Goal: Task Accomplishment & Management: Manage account settings

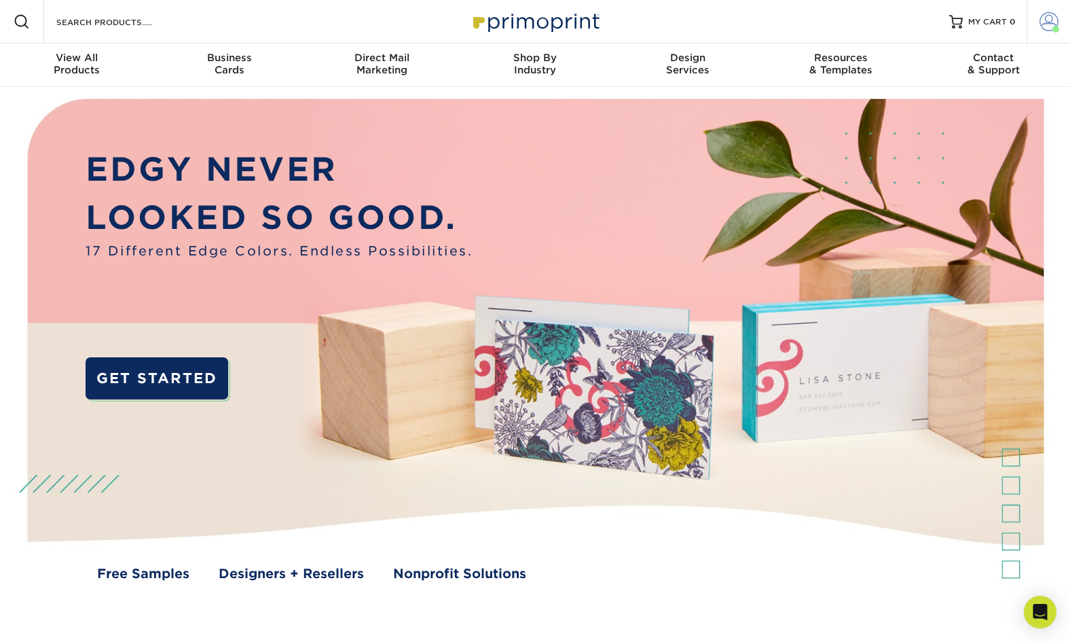
click at [1048, 26] on span at bounding box center [1048, 21] width 19 height 19
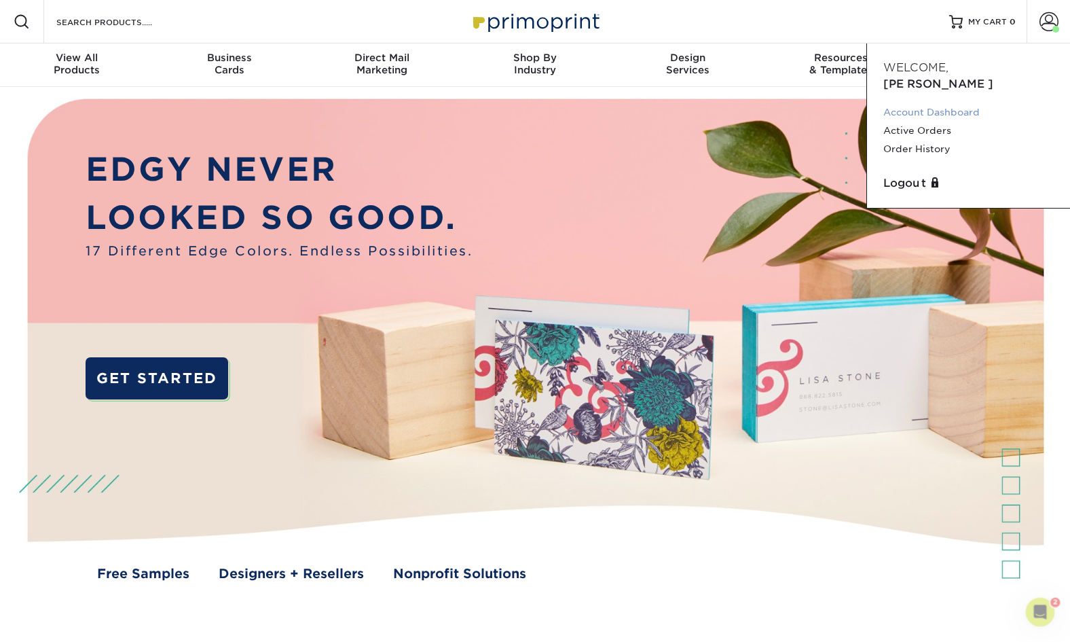
click at [977, 103] on link "Account Dashboard" at bounding box center [968, 112] width 170 height 18
click at [913, 140] on link "Order History" at bounding box center [968, 149] width 170 height 18
click at [931, 140] on link "Order History" at bounding box center [968, 149] width 170 height 18
click at [936, 140] on link "Order History" at bounding box center [968, 149] width 170 height 18
click at [904, 140] on link "Order History" at bounding box center [968, 149] width 170 height 18
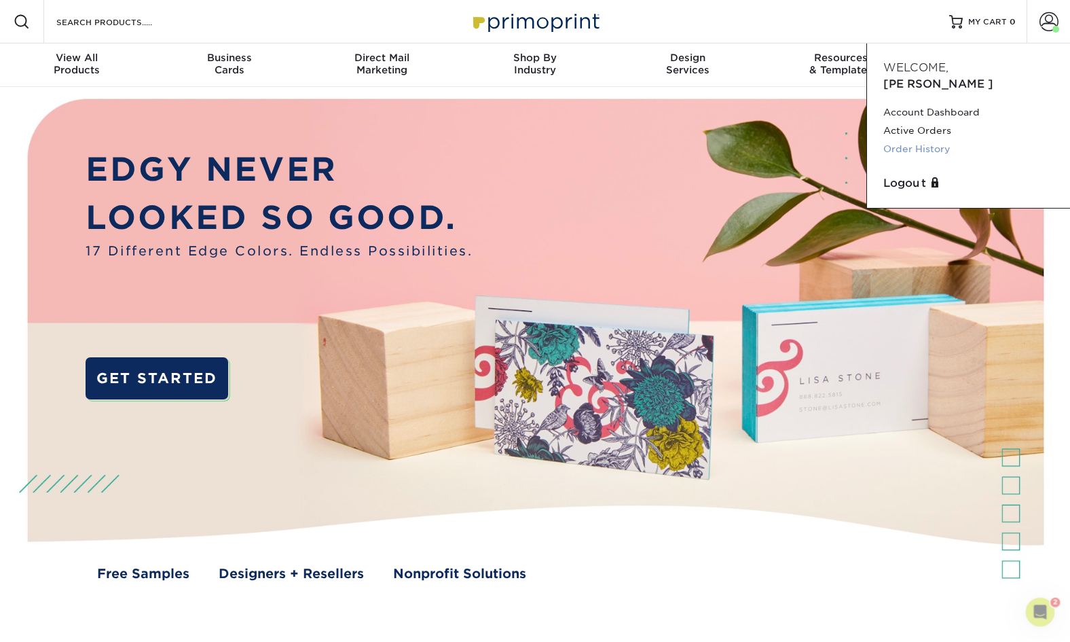
click at [924, 140] on link "Order History" at bounding box center [968, 149] width 170 height 18
click at [914, 140] on link "Order History" at bounding box center [968, 149] width 170 height 18
click at [934, 140] on link "Order History" at bounding box center [968, 149] width 170 height 18
click at [910, 140] on link "Order History" at bounding box center [968, 149] width 170 height 18
click at [919, 140] on link "Order History" at bounding box center [968, 149] width 170 height 18
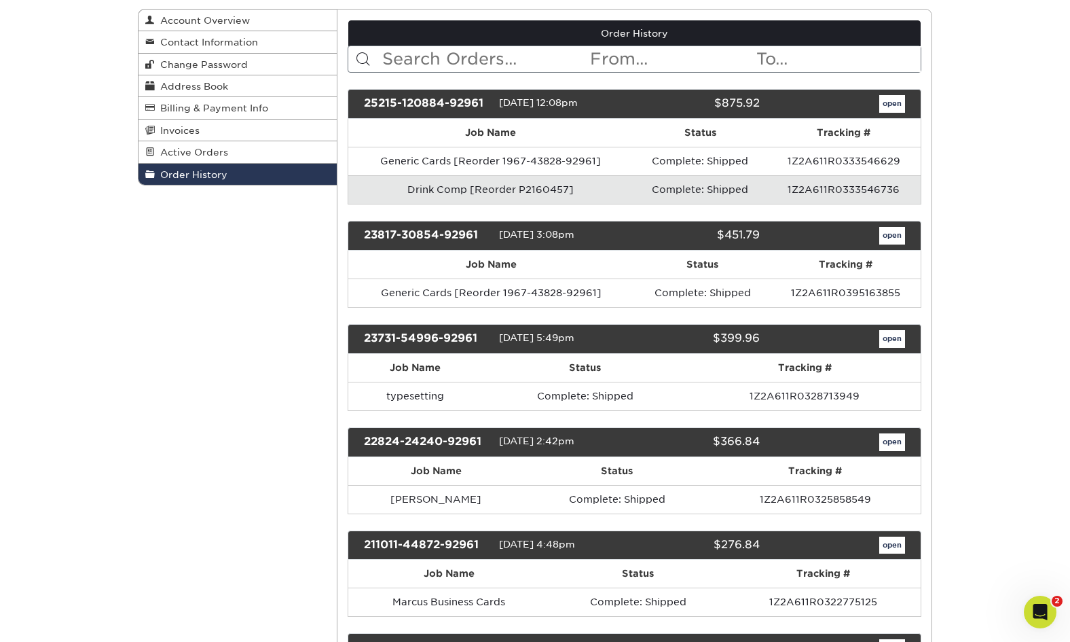
scroll to position [147, 0]
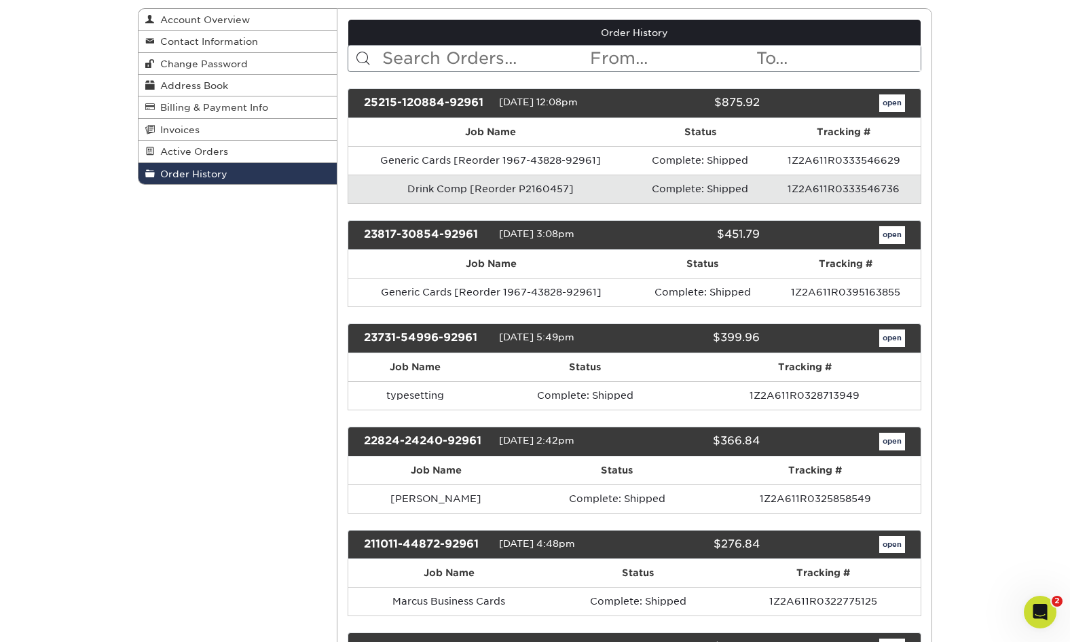
click at [899, 334] on link "open" at bounding box center [892, 338] width 26 height 18
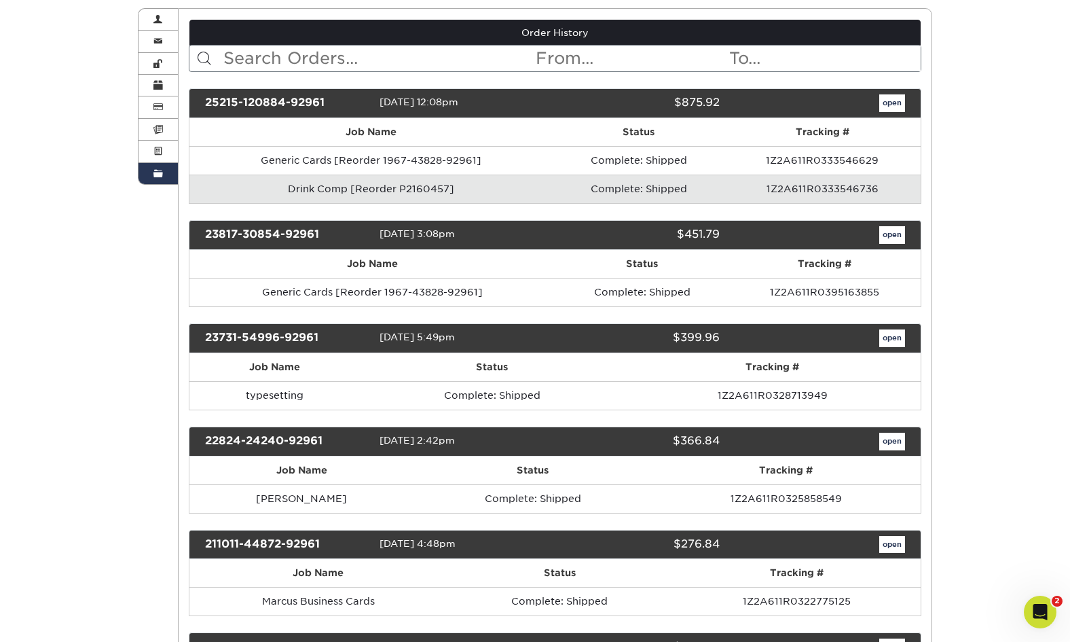
scroll to position [0, 0]
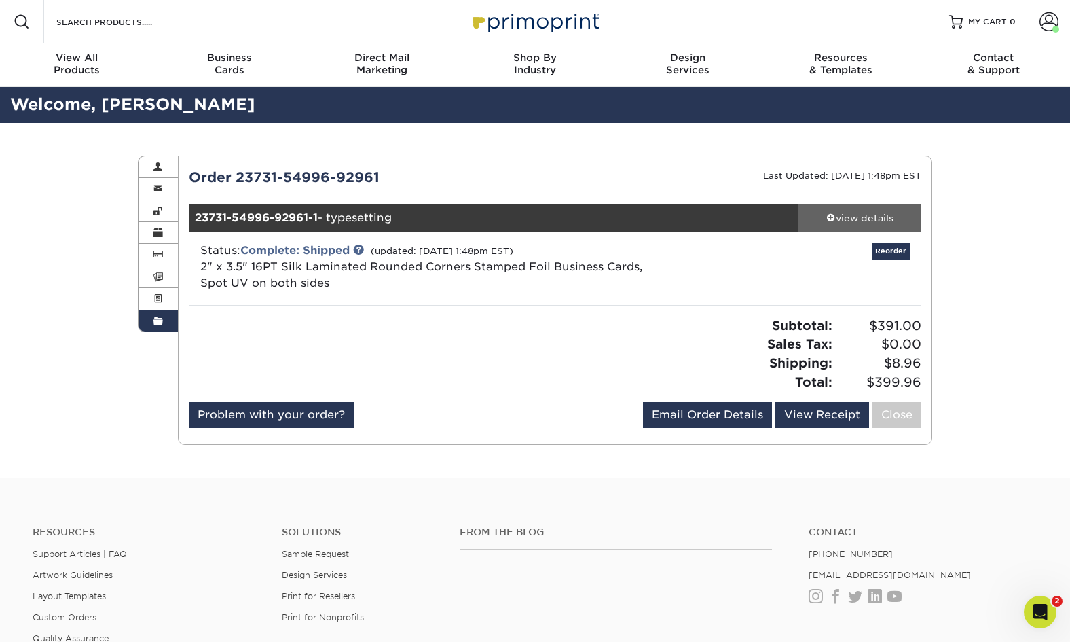
click at [876, 213] on div "view details" at bounding box center [859, 218] width 122 height 14
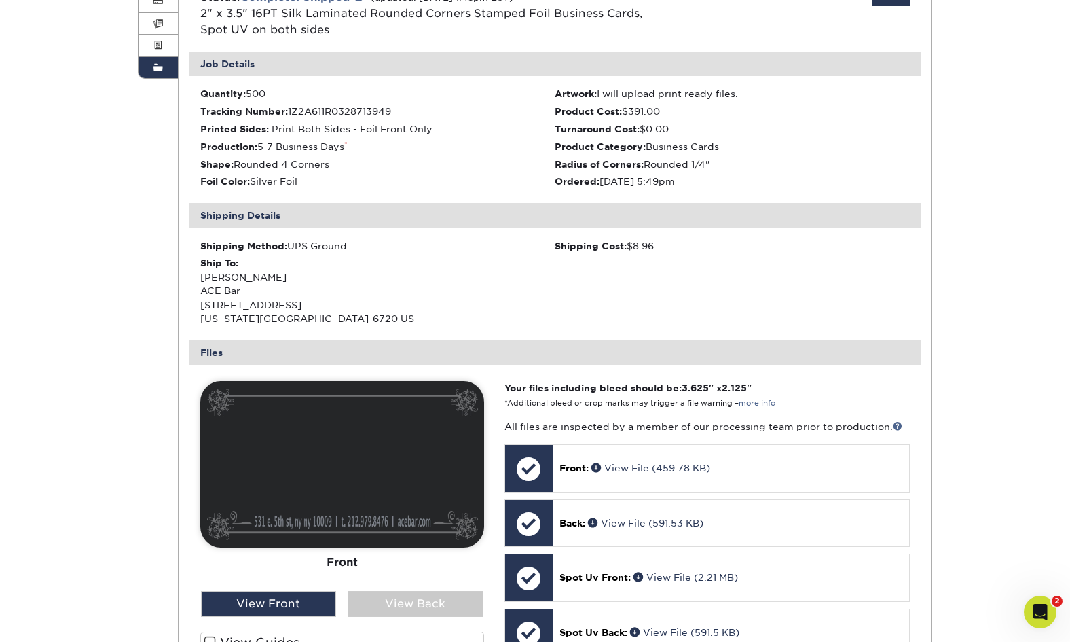
scroll to position [491, 0]
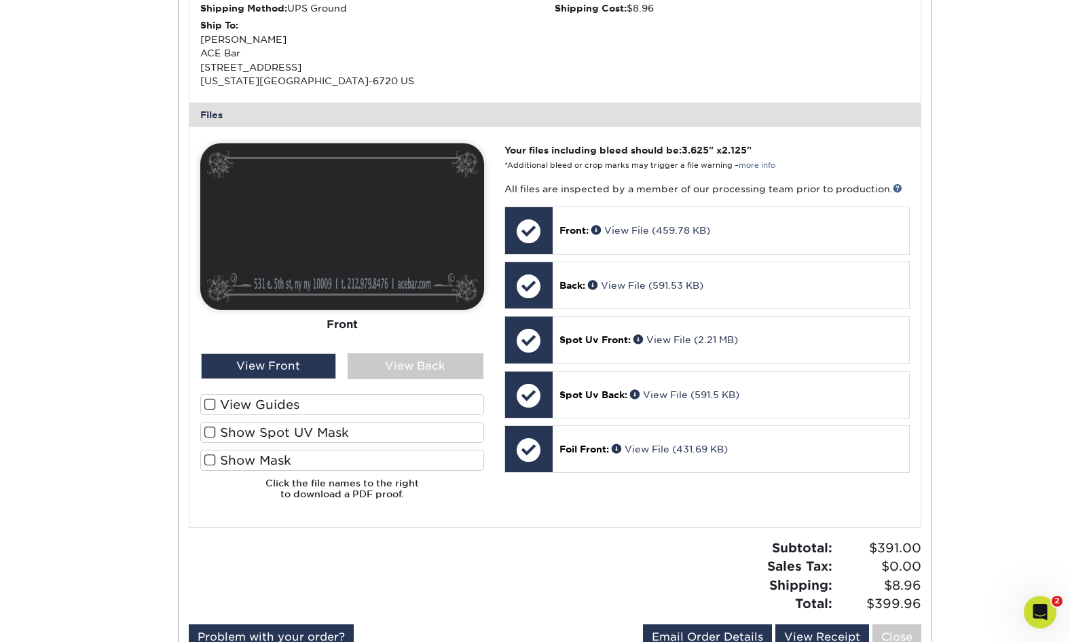
click at [210, 453] on span at bounding box center [210, 459] width 12 height 13
click at [0, 0] on input "Show Mask" at bounding box center [0, 0] width 0 height 0
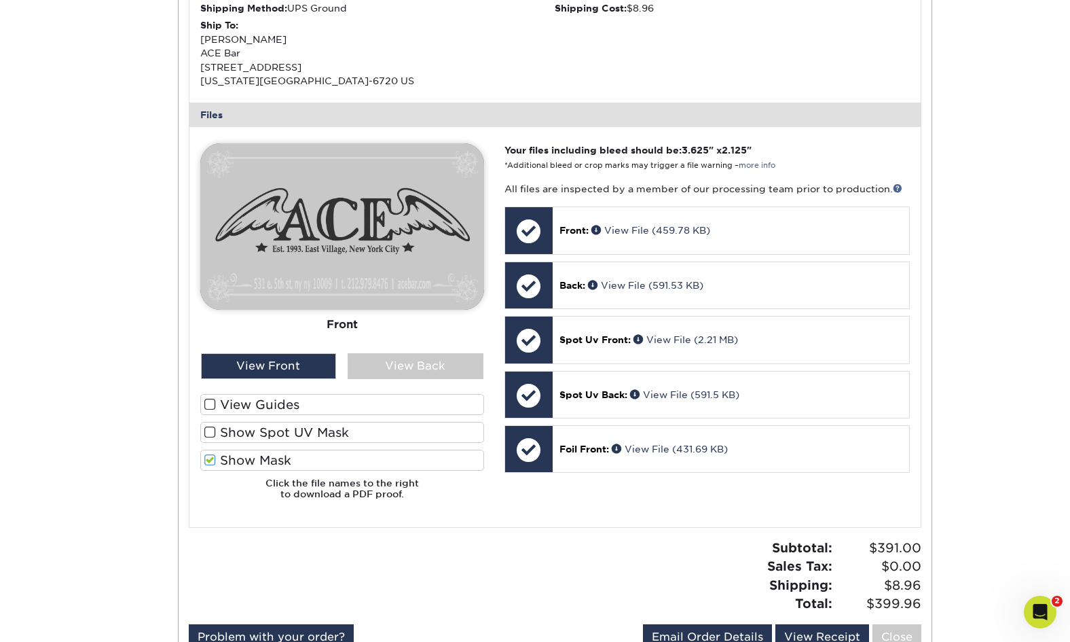
click at [210, 427] on span at bounding box center [210, 432] width 12 height 13
click at [0, 0] on input "Show Spot UV Mask" at bounding box center [0, 0] width 0 height 0
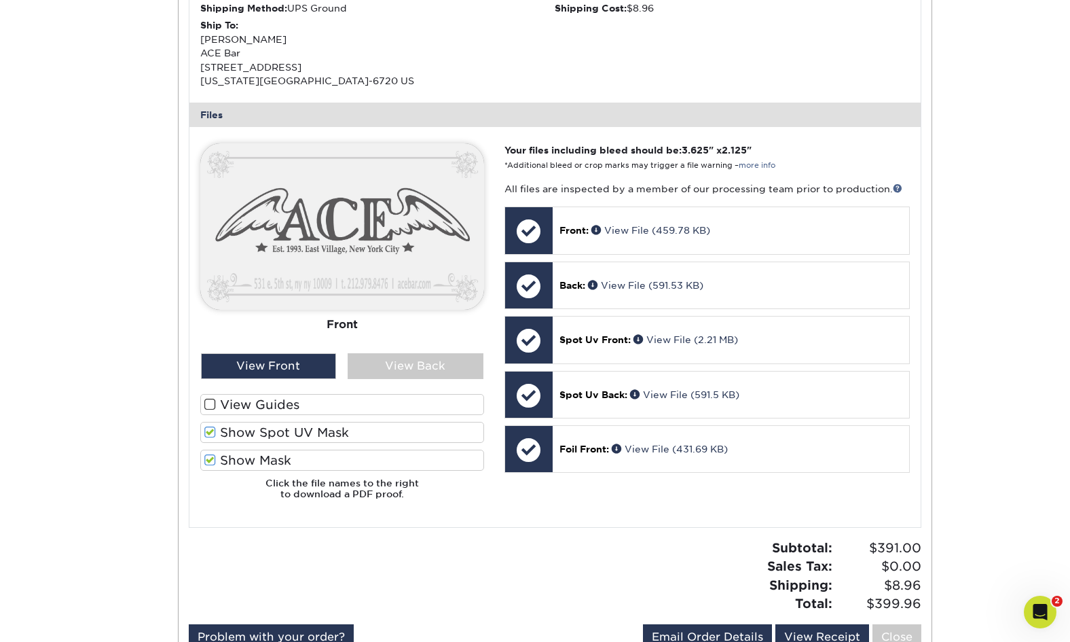
click at [210, 398] on span at bounding box center [210, 404] width 12 height 13
click at [0, 0] on input "View Guides" at bounding box center [0, 0] width 0 height 0
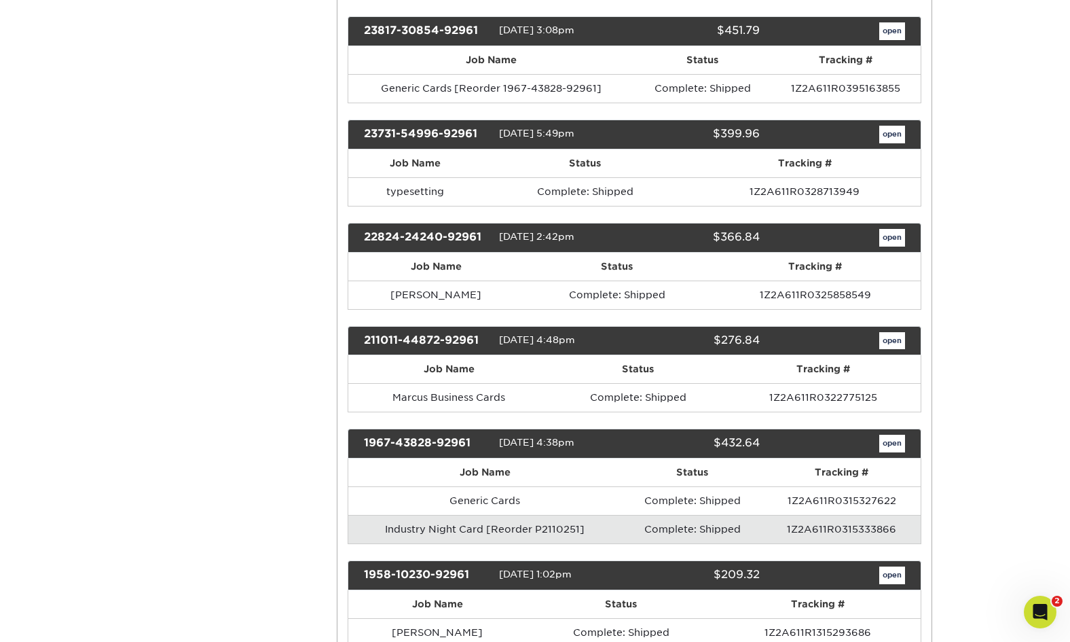
scroll to position [351, 0]
click at [893, 232] on link "open" at bounding box center [892, 238] width 26 height 18
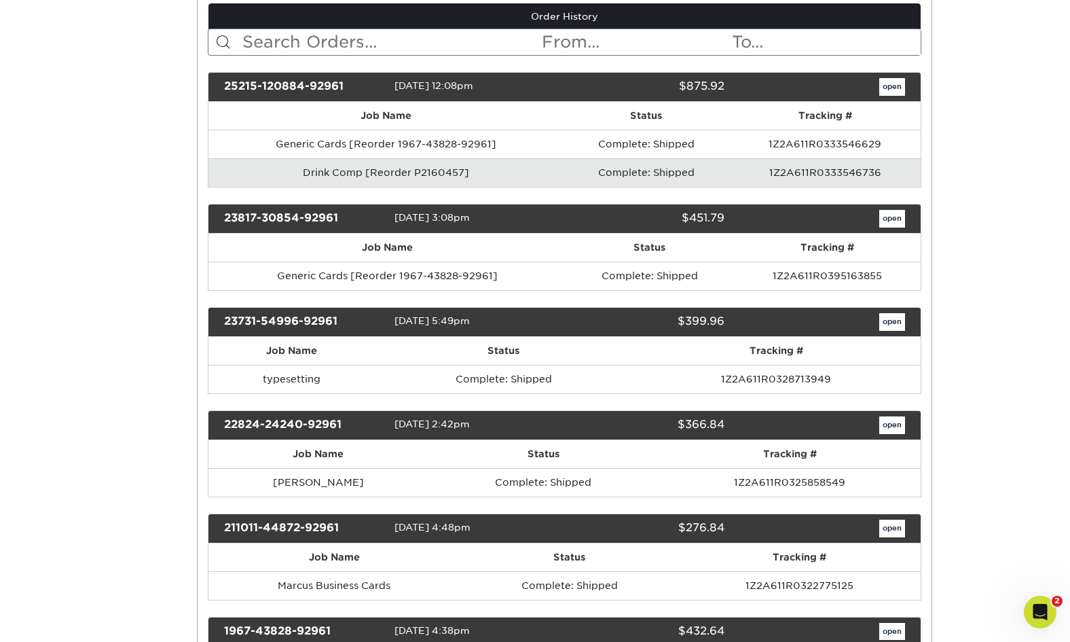
scroll to position [0, 0]
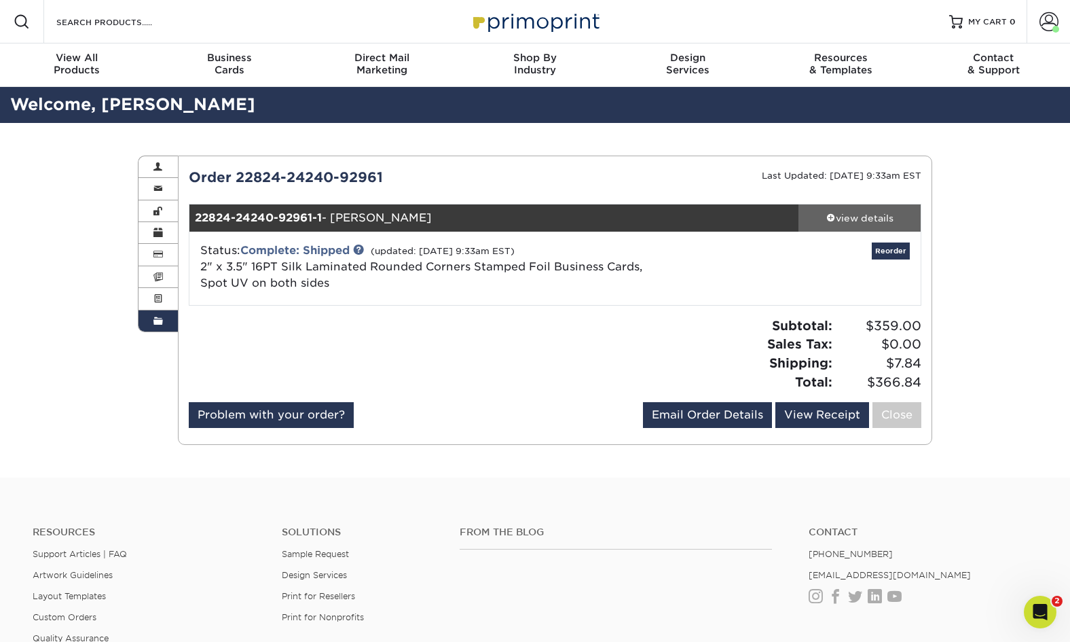
click at [874, 217] on div "view details" at bounding box center [859, 218] width 122 height 14
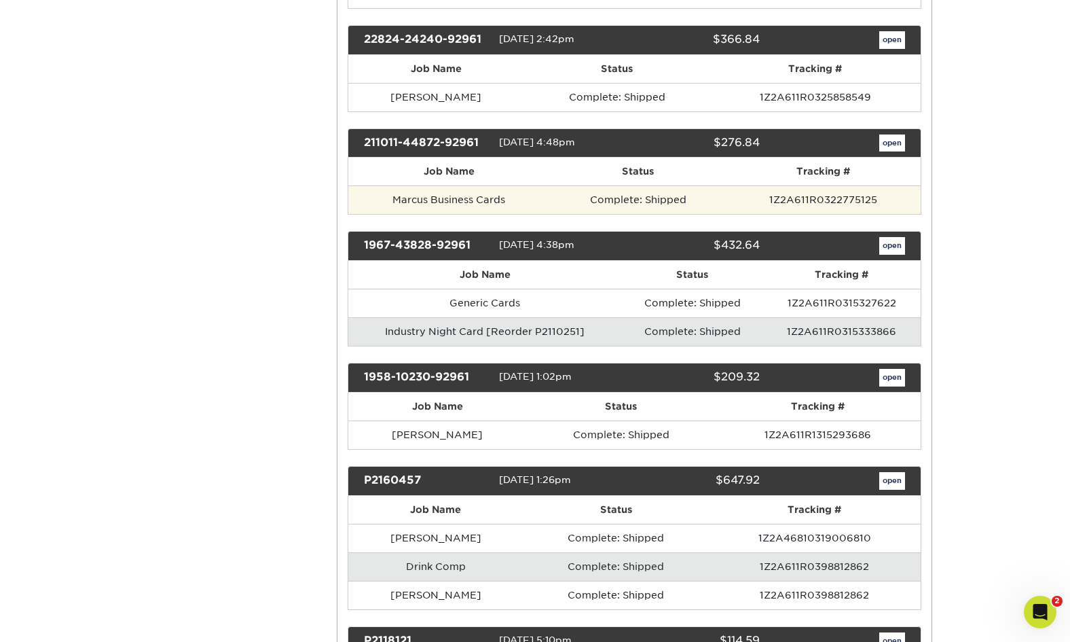
scroll to position [574, 0]
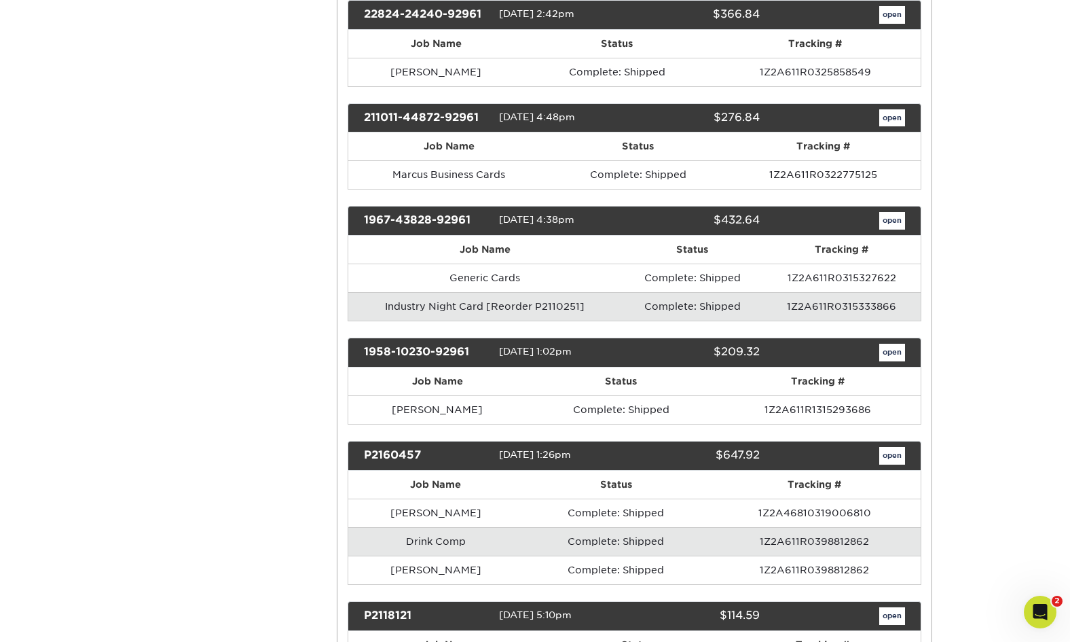
click at [897, 216] on link "open" at bounding box center [892, 221] width 26 height 18
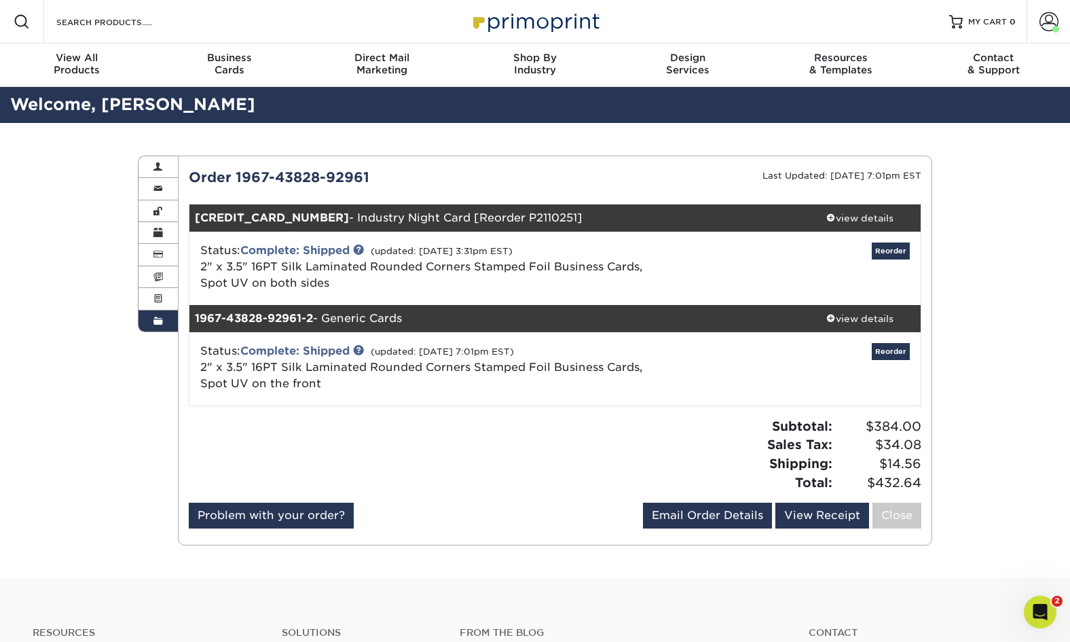
scroll to position [0, 0]
click at [880, 221] on div "view details" at bounding box center [859, 218] width 122 height 14
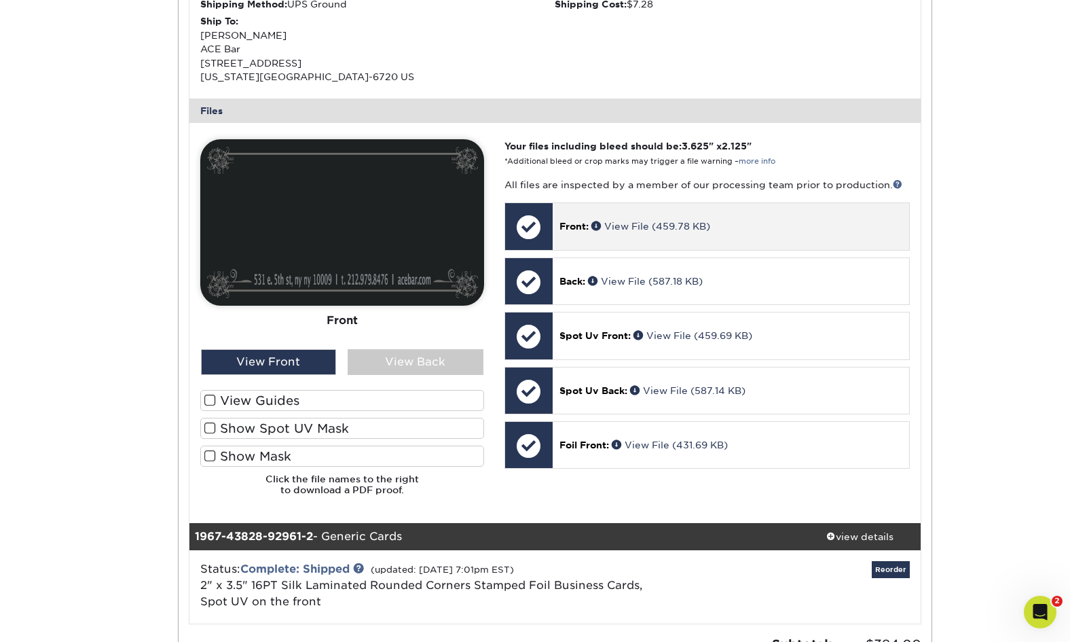
scroll to position [503, 0]
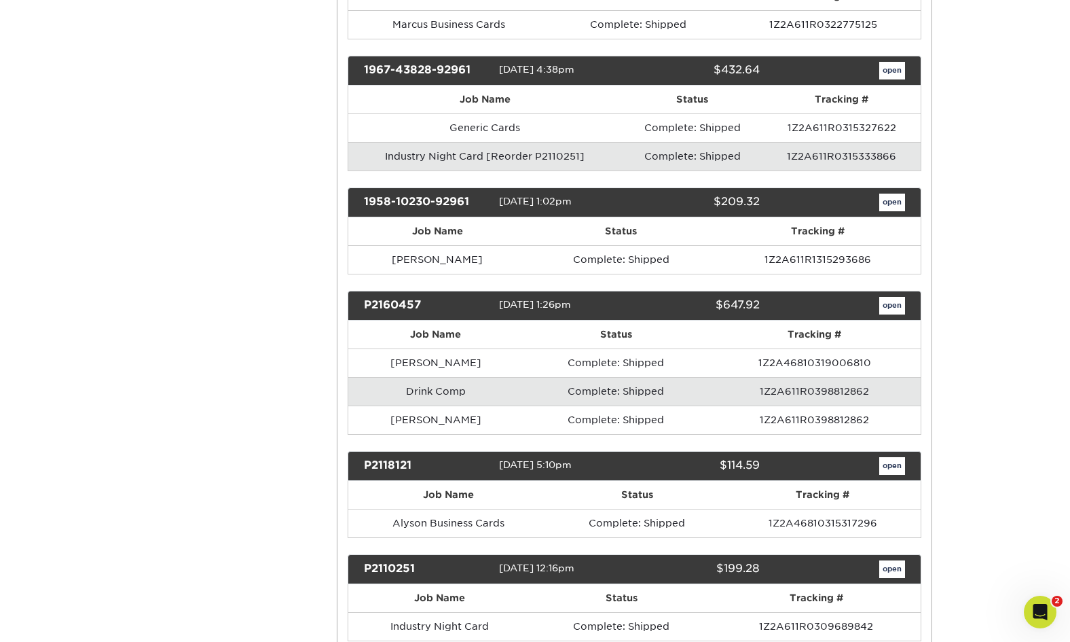
scroll to position [727, 0]
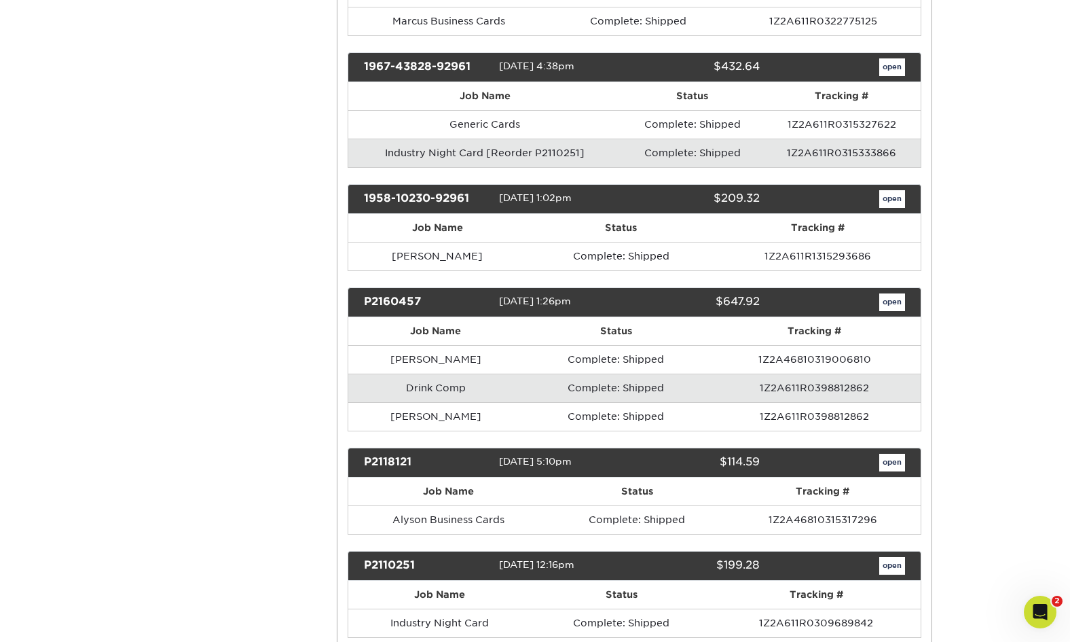
click at [897, 293] on link "open" at bounding box center [892, 302] width 26 height 18
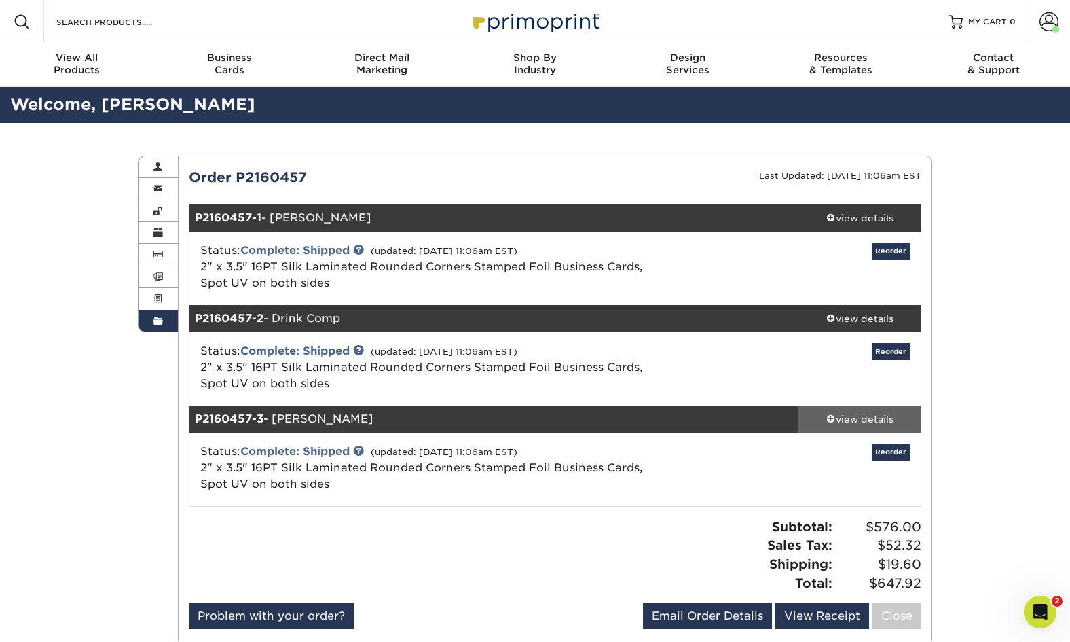
click at [870, 422] on div "view details" at bounding box center [859, 419] width 122 height 14
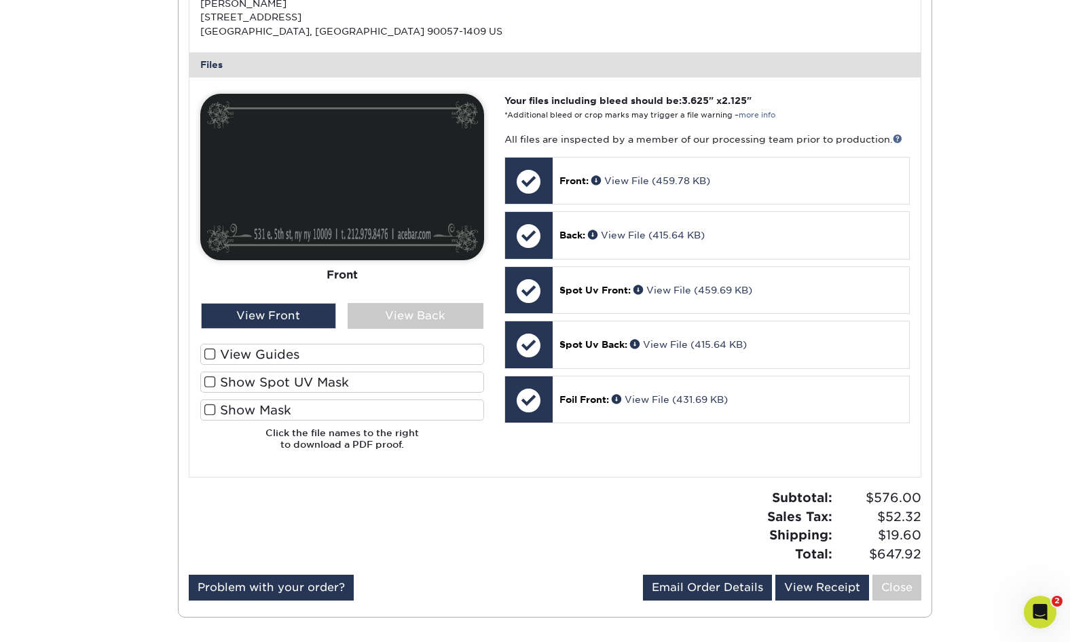
scroll to position [732, 0]
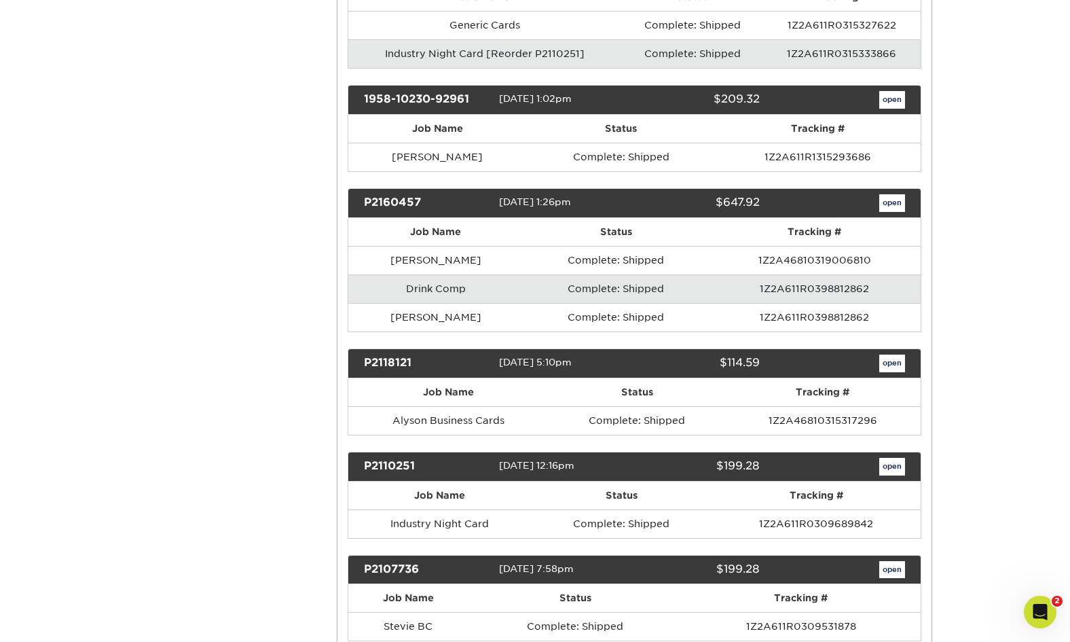
scroll to position [829, 0]
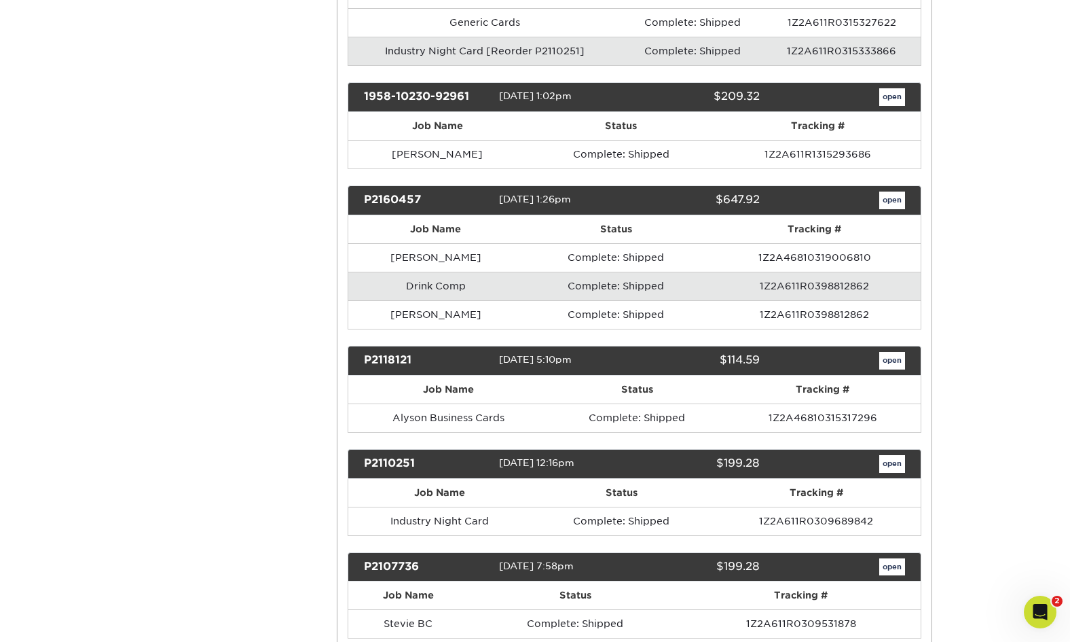
click at [891, 352] on link "open" at bounding box center [892, 361] width 26 height 18
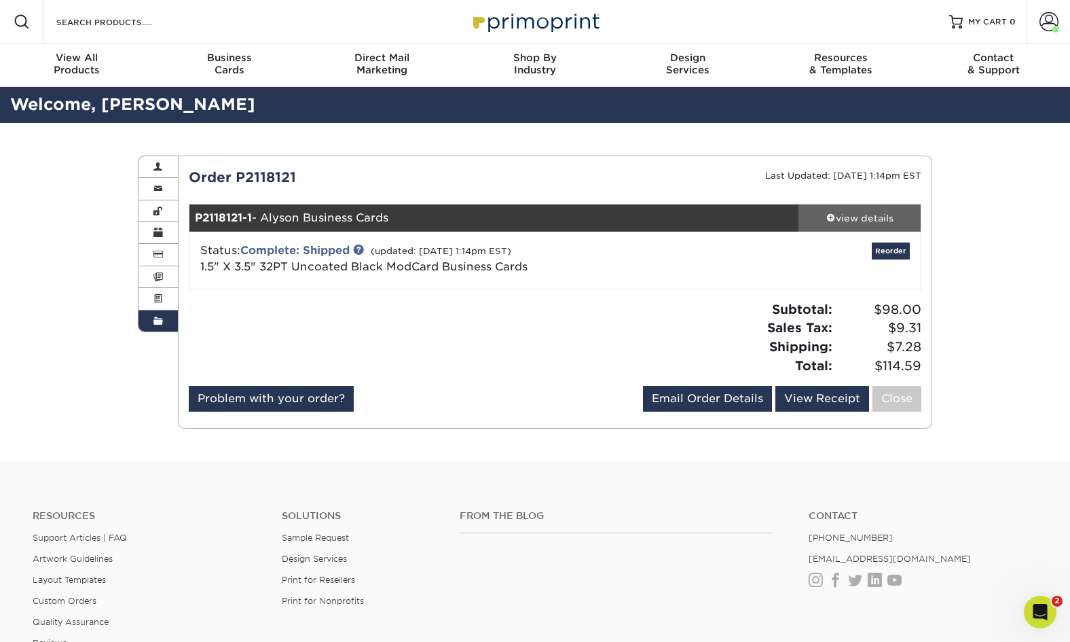
click at [896, 213] on div "view details" at bounding box center [859, 218] width 122 height 14
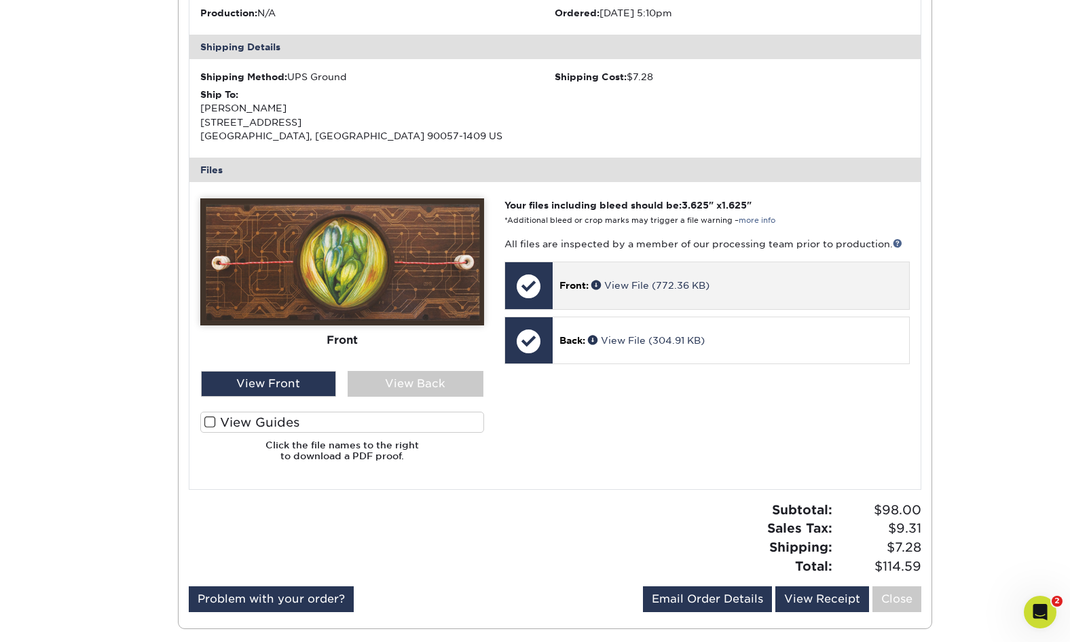
scroll to position [371, 0]
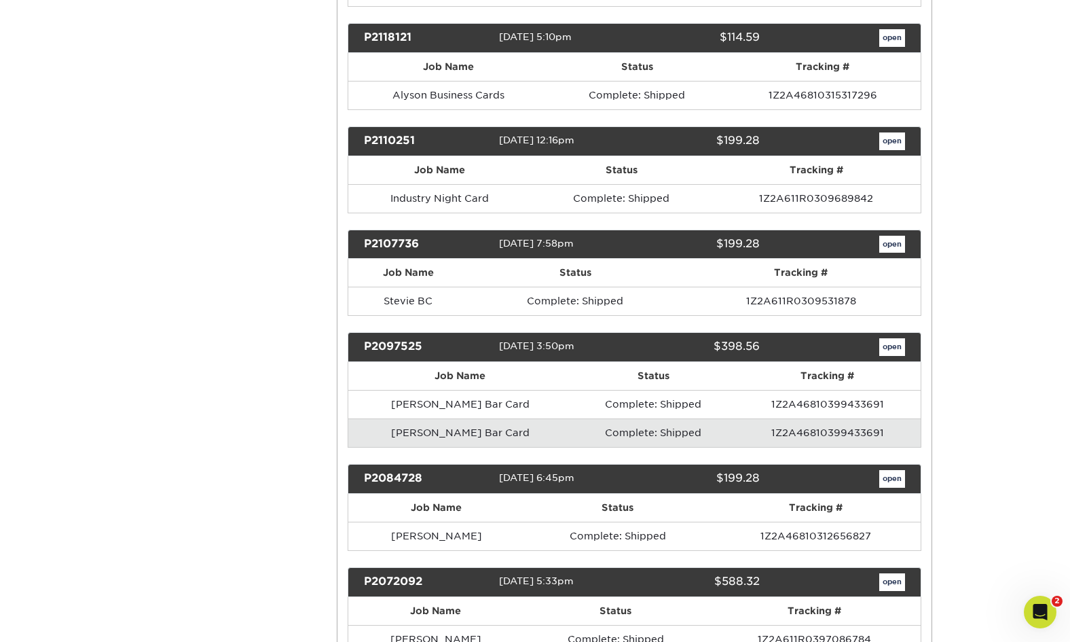
scroll to position [1151, 0]
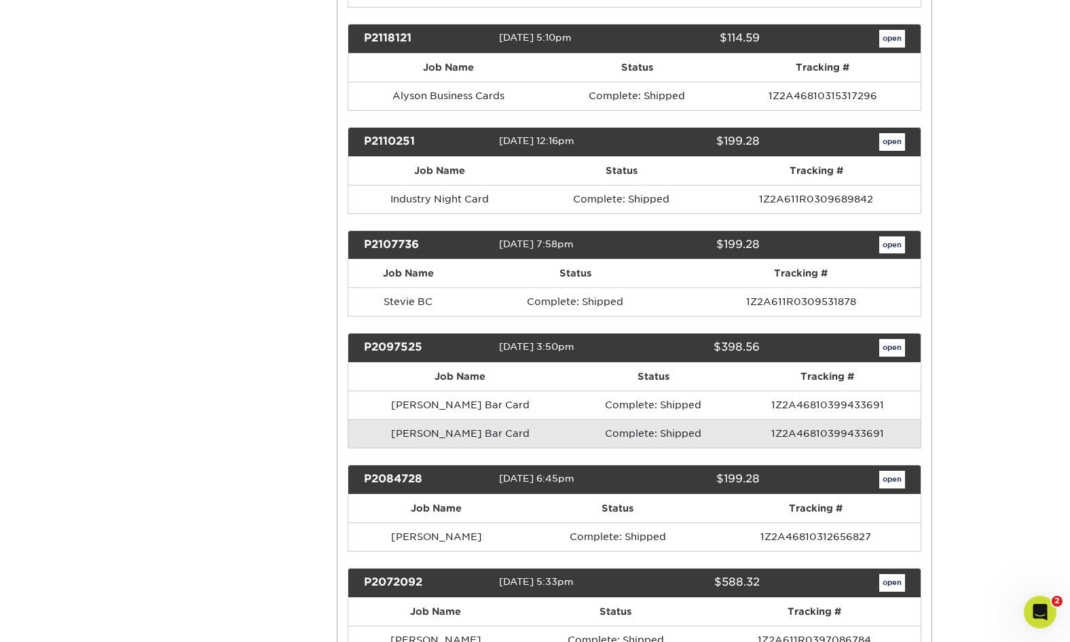
click at [894, 236] on link "open" at bounding box center [892, 245] width 26 height 18
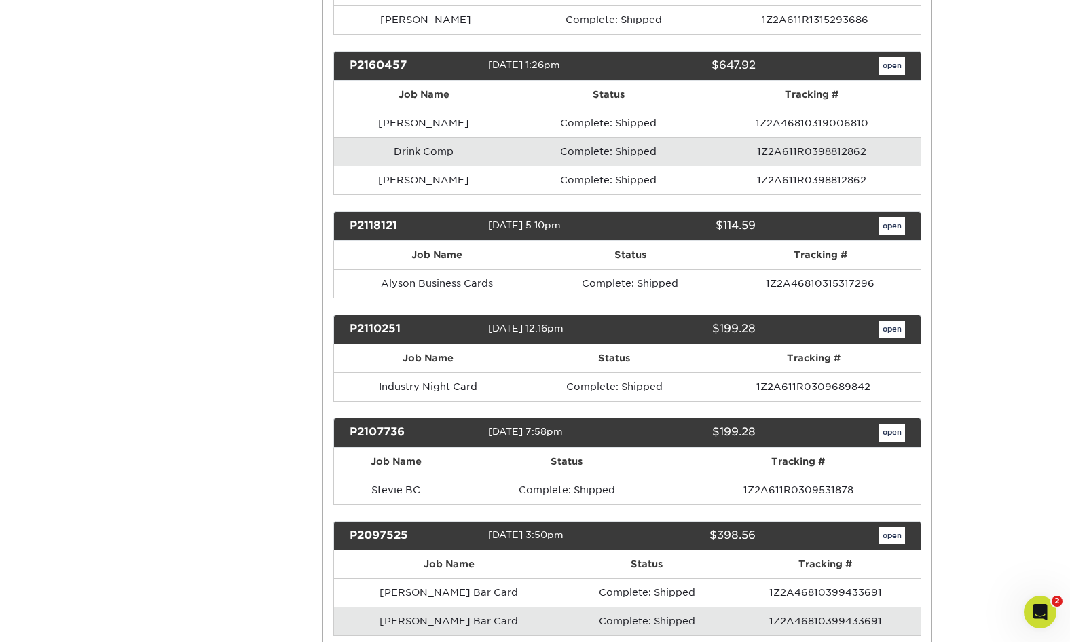
scroll to position [0, 0]
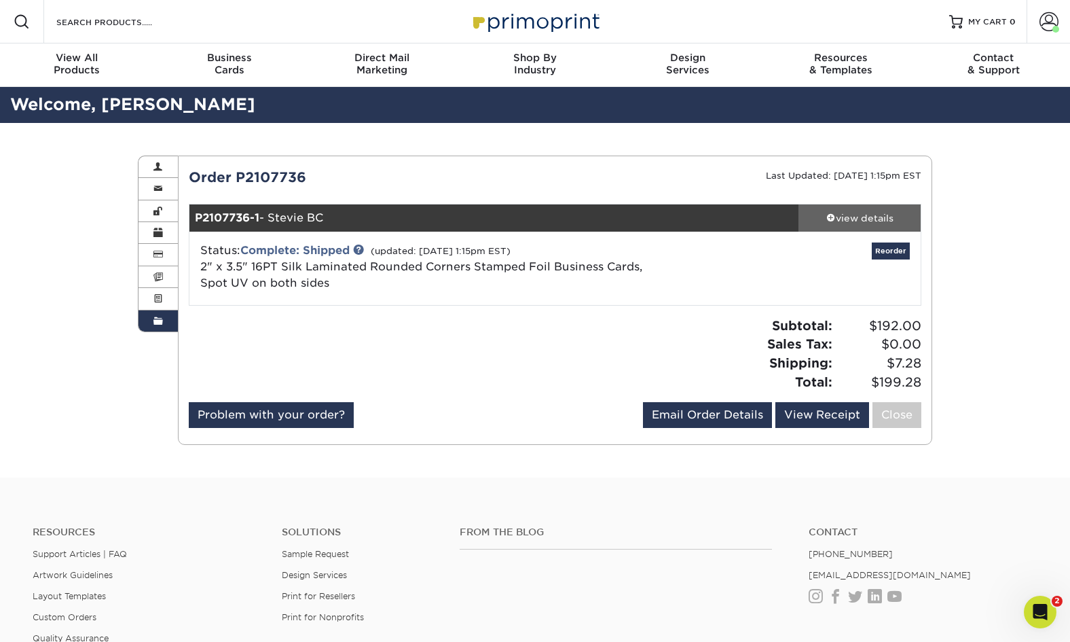
click at [885, 218] on div "view details" at bounding box center [859, 218] width 122 height 14
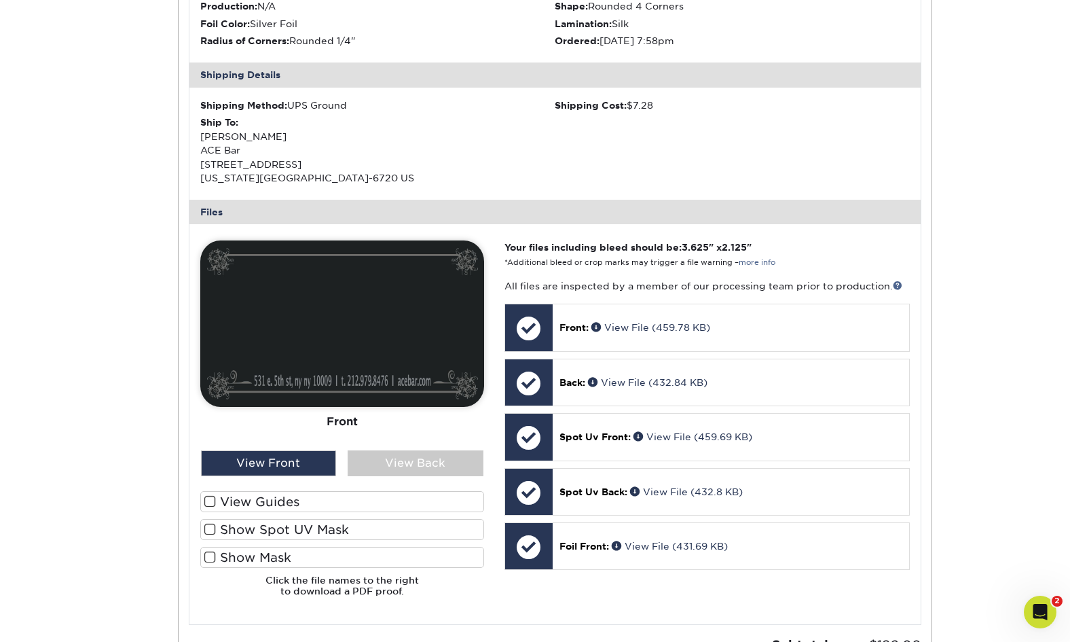
scroll to position [516, 0]
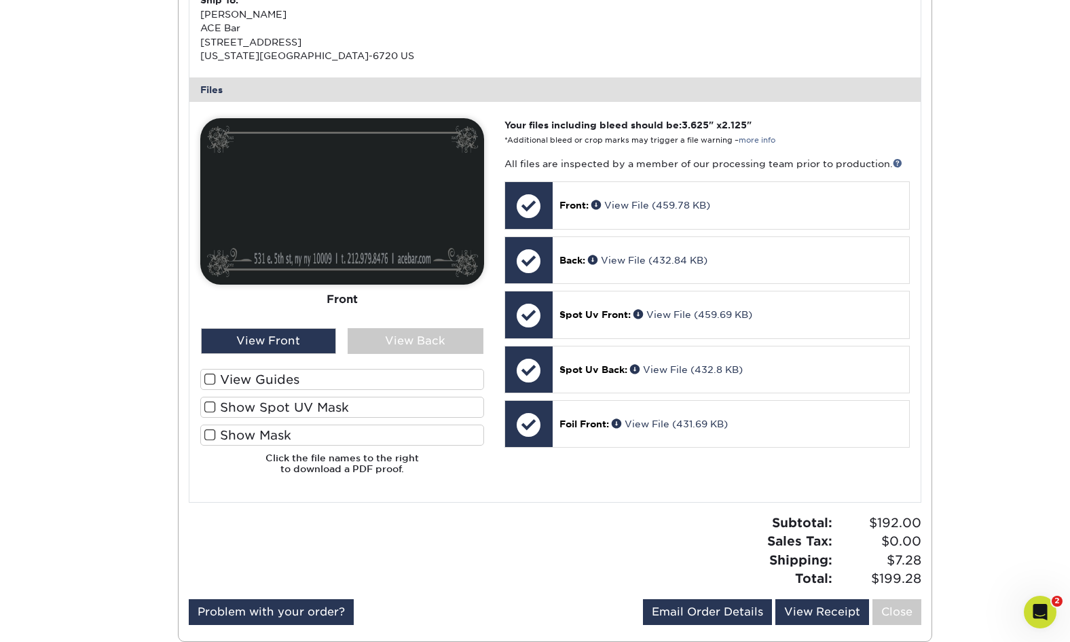
click at [210, 401] on span at bounding box center [210, 407] width 12 height 13
click at [0, 0] on input "Show Spot UV Mask" at bounding box center [0, 0] width 0 height 0
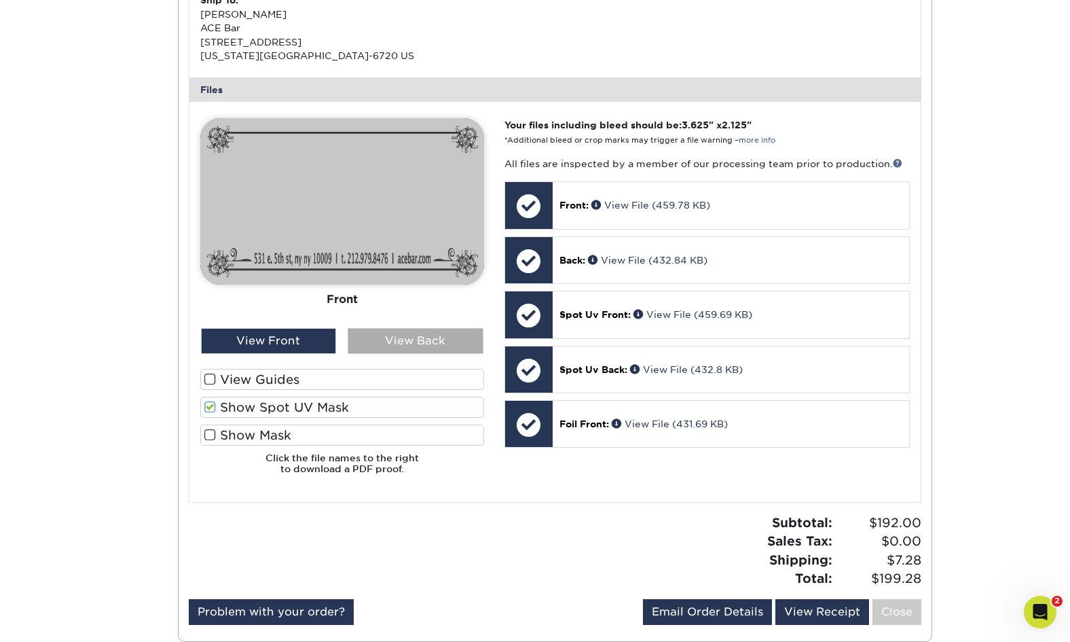
click at [409, 331] on div "View Back" at bounding box center [416, 341] width 136 height 26
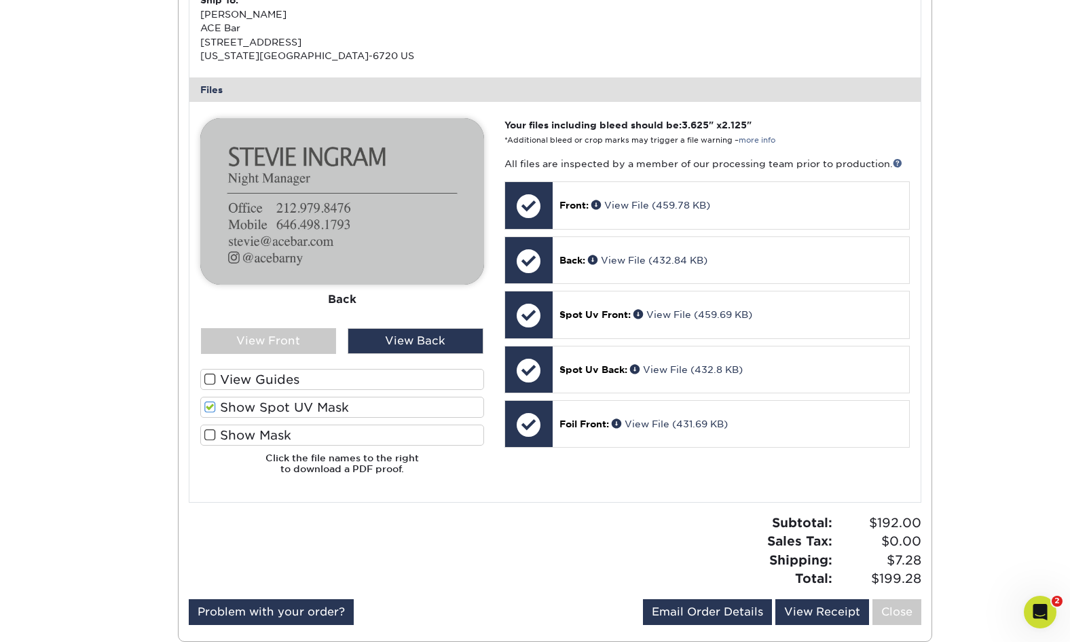
click at [210, 401] on span at bounding box center [210, 407] width 12 height 13
click at [0, 0] on input "Show Spot UV Mask" at bounding box center [0, 0] width 0 height 0
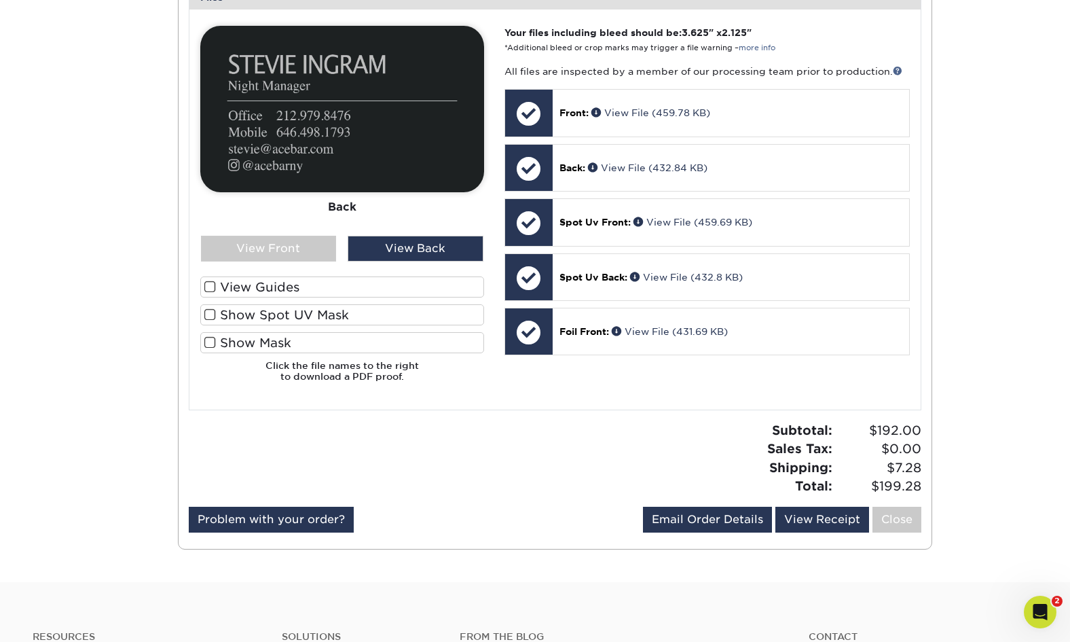
scroll to position [613, 0]
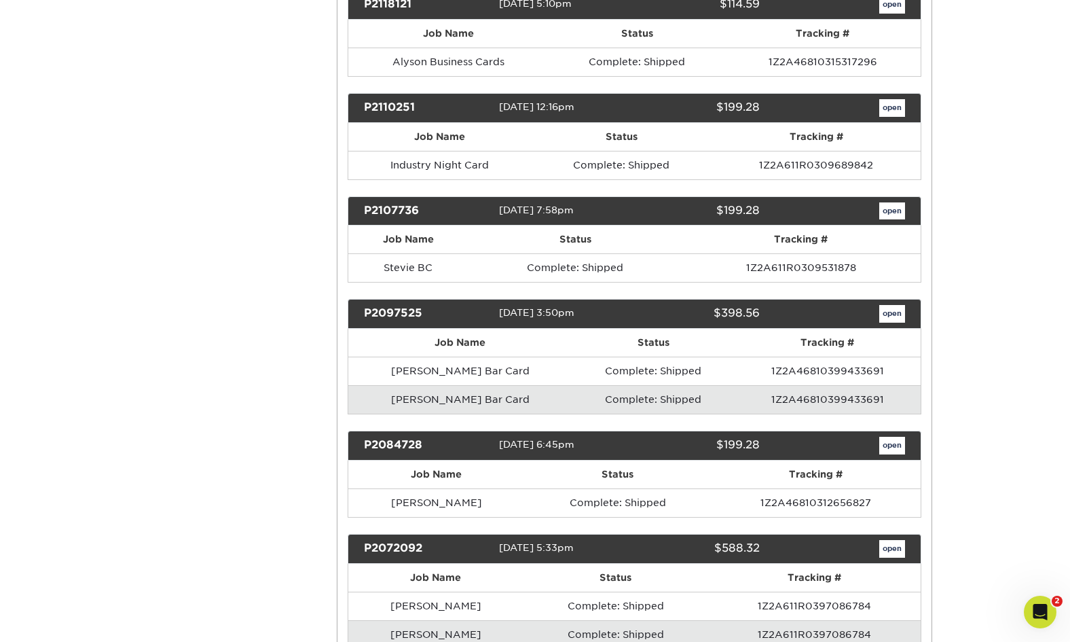
click at [889, 305] on link "open" at bounding box center [892, 314] width 26 height 18
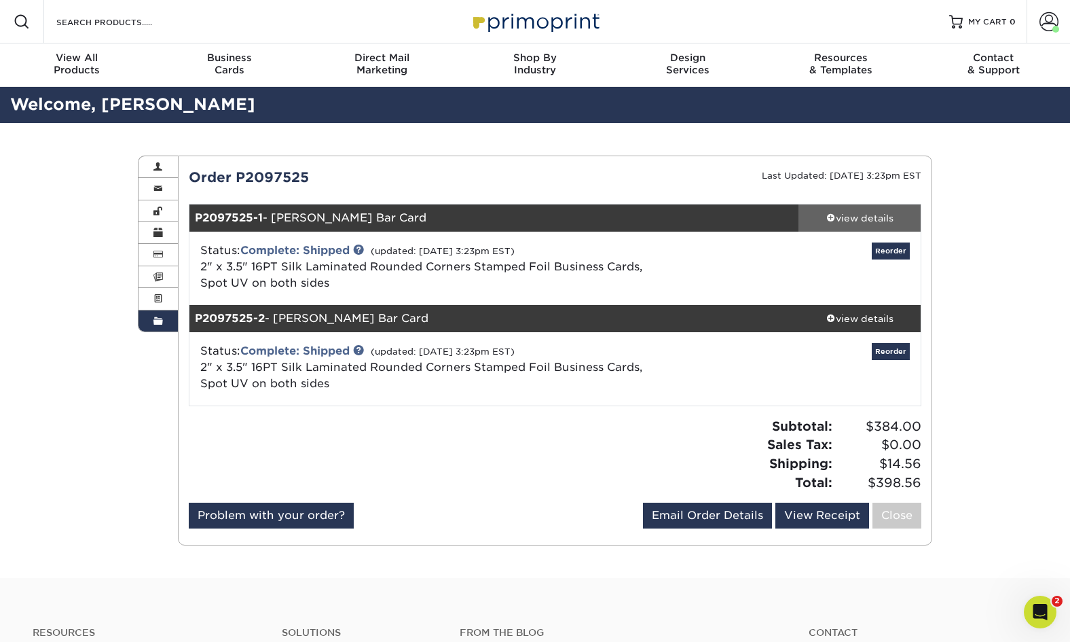
click at [876, 217] on div "view details" at bounding box center [859, 218] width 122 height 14
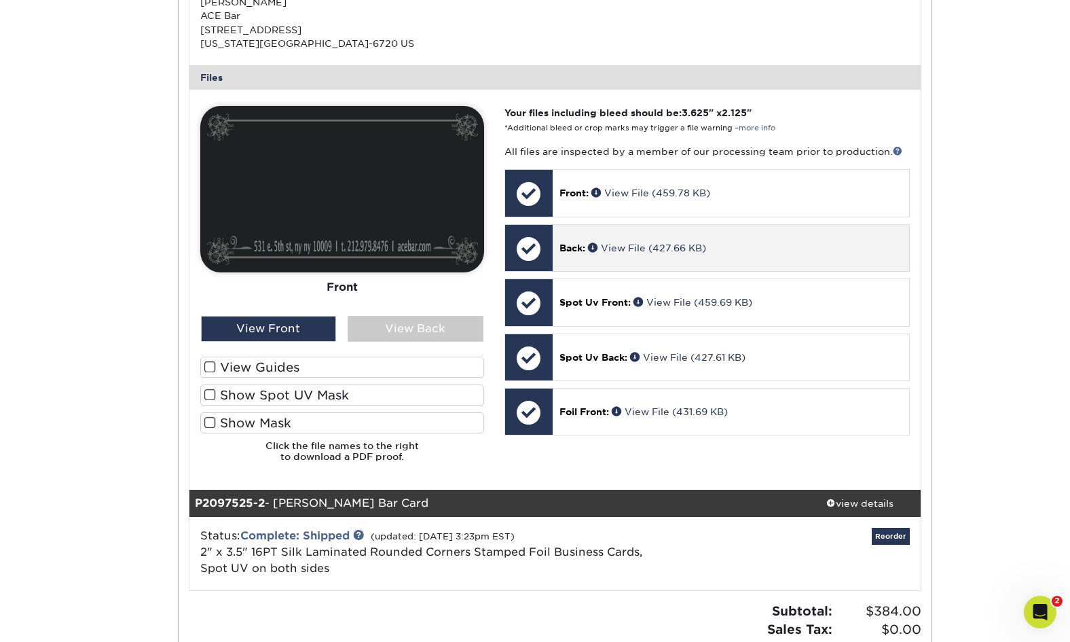
scroll to position [528, 0]
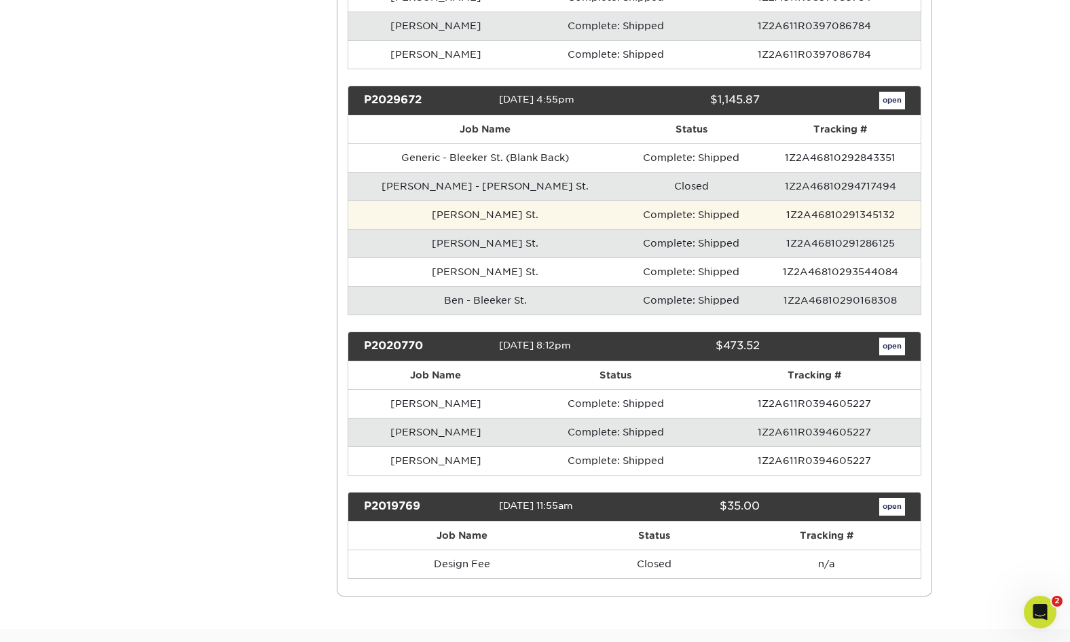
scroll to position [1868, 0]
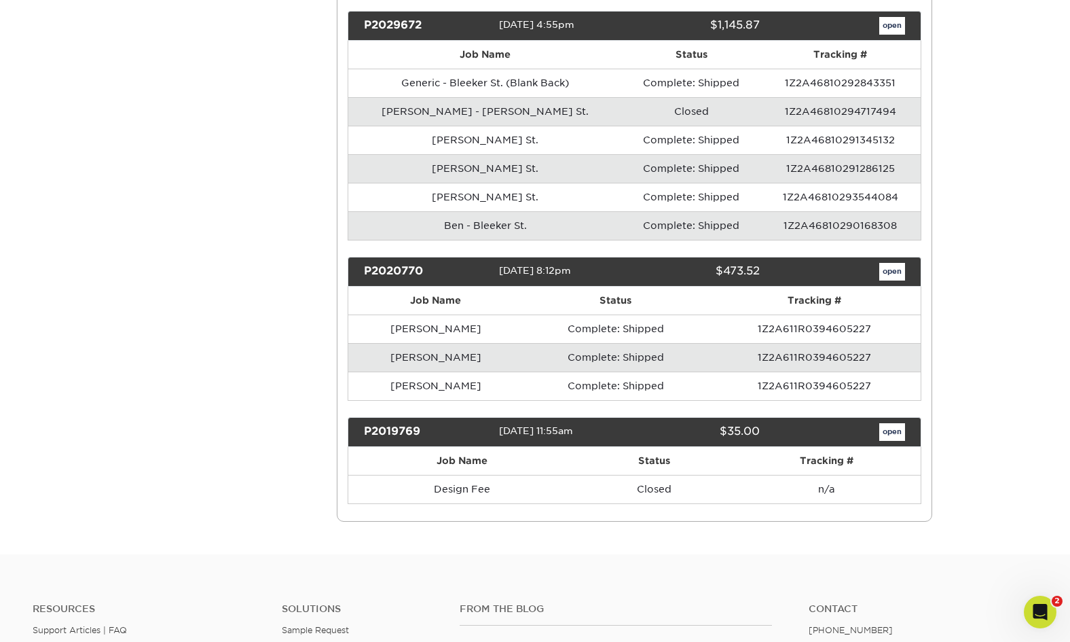
click at [893, 263] on link "open" at bounding box center [892, 272] width 26 height 18
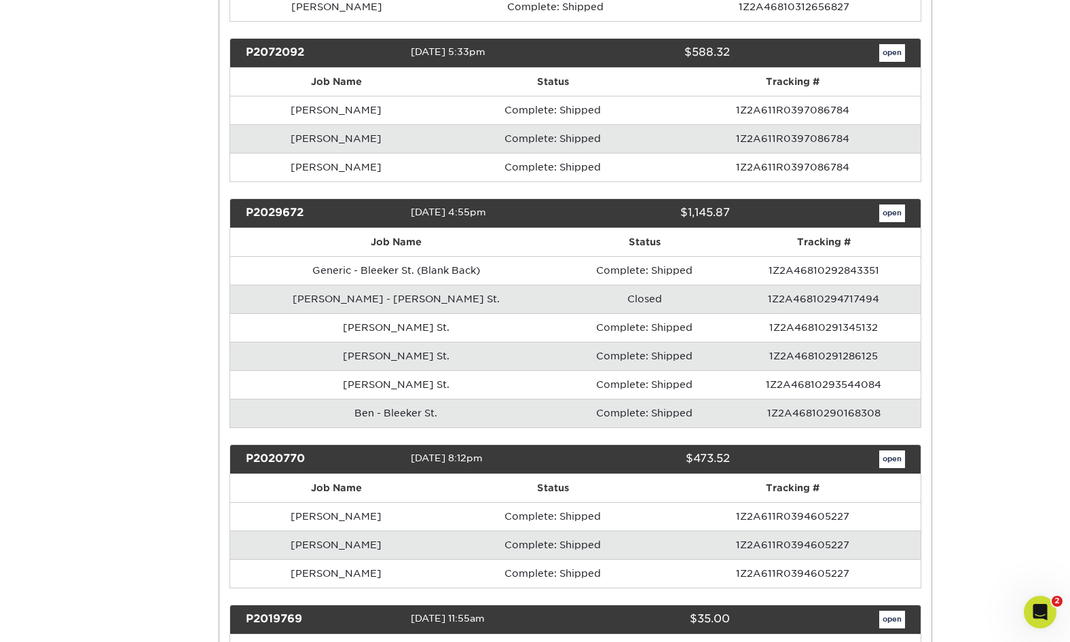
scroll to position [0, 0]
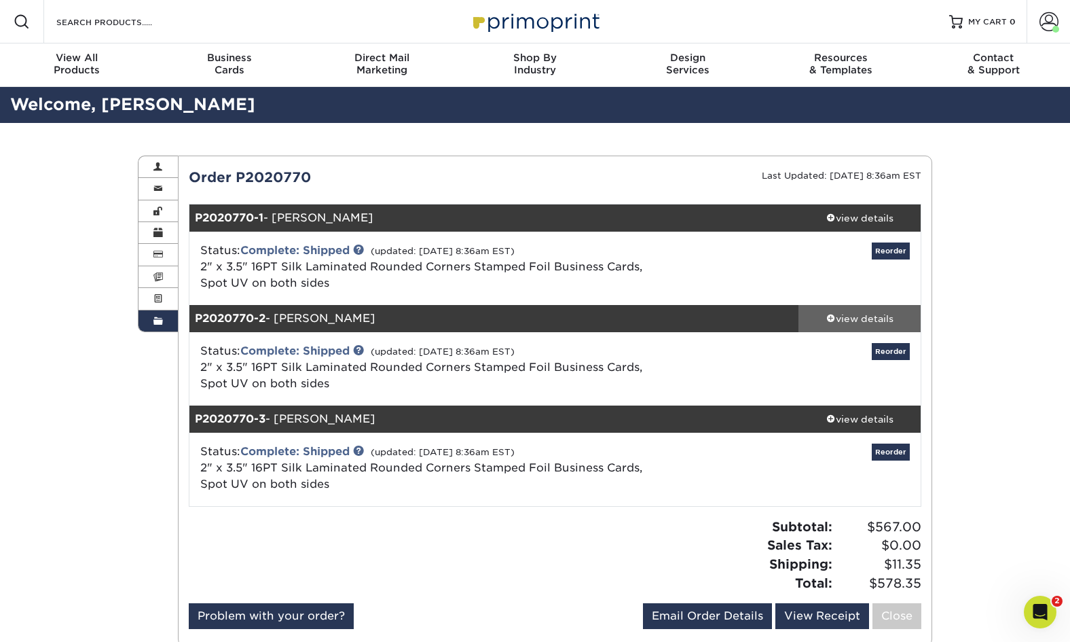
click at [870, 322] on div "view details" at bounding box center [859, 319] width 122 height 14
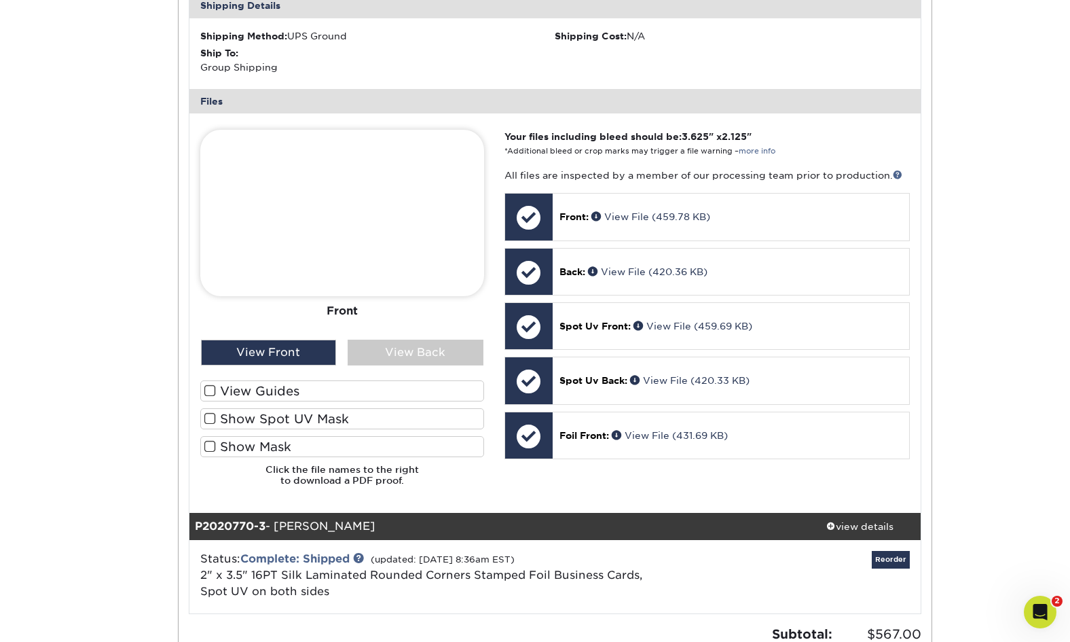
scroll to position [565, 0]
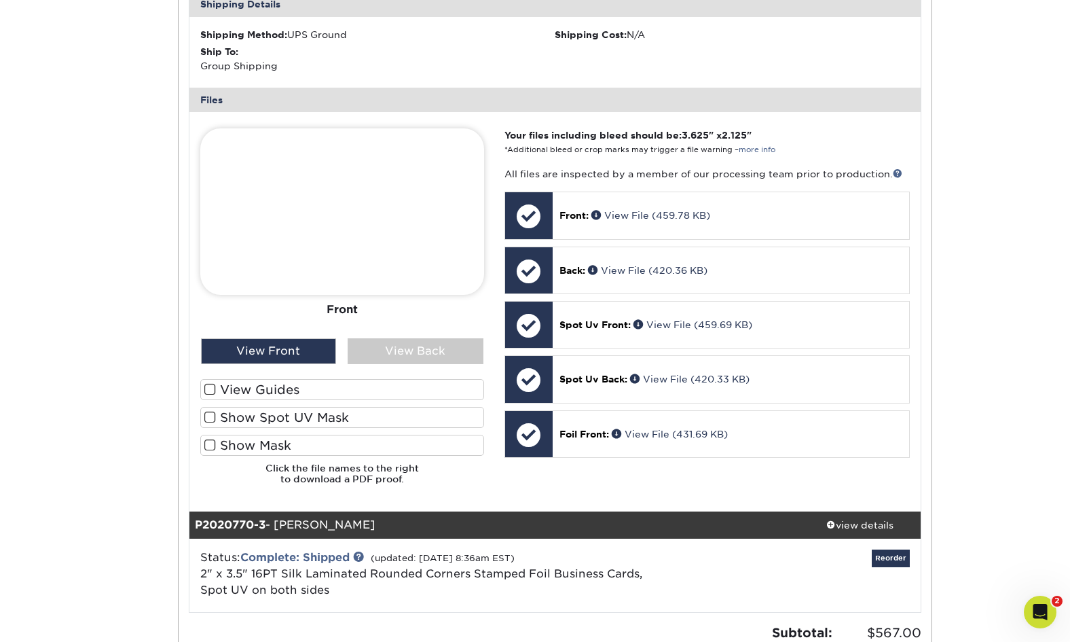
click at [208, 383] on span at bounding box center [210, 389] width 12 height 13
click at [0, 0] on input "View Guides" at bounding box center [0, 0] width 0 height 0
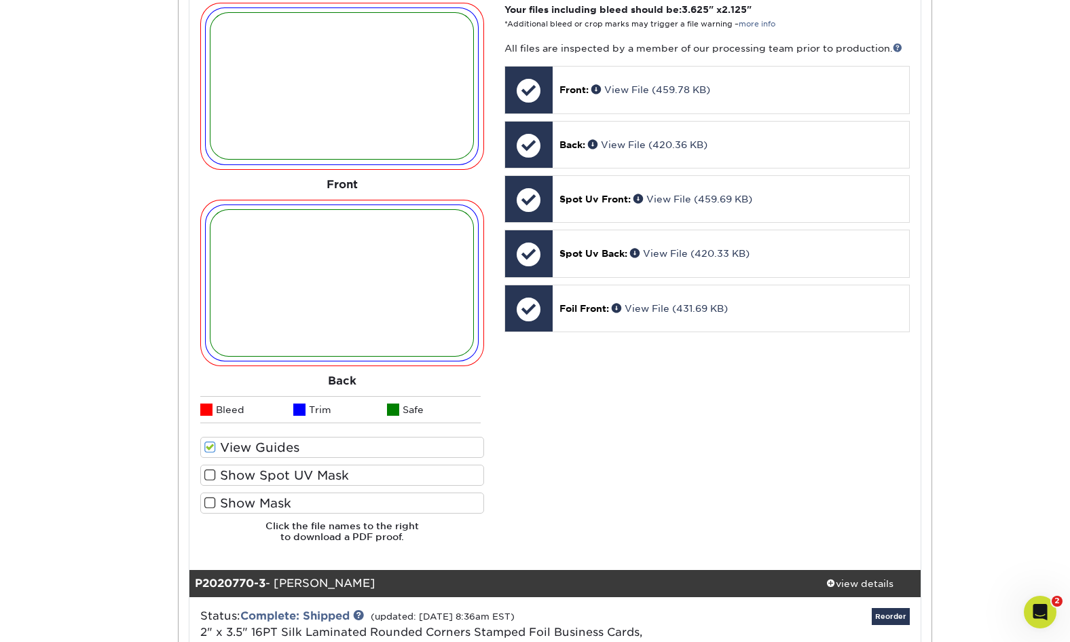
scroll to position [692, 0]
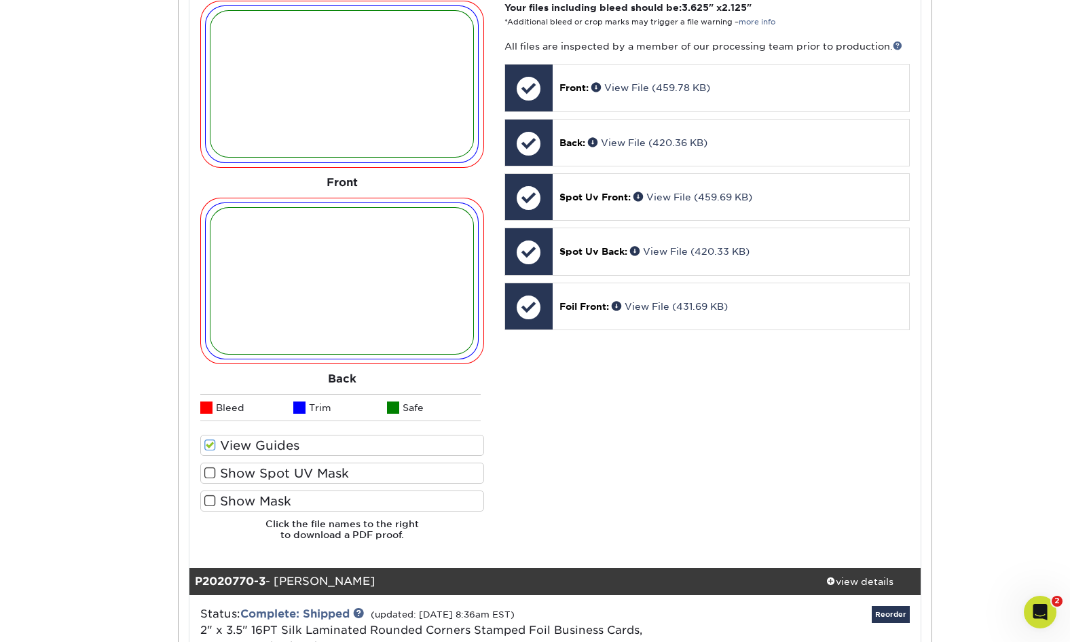
click at [210, 466] on span at bounding box center [210, 472] width 12 height 13
click at [0, 0] on input "Show Spot UV Mask" at bounding box center [0, 0] width 0 height 0
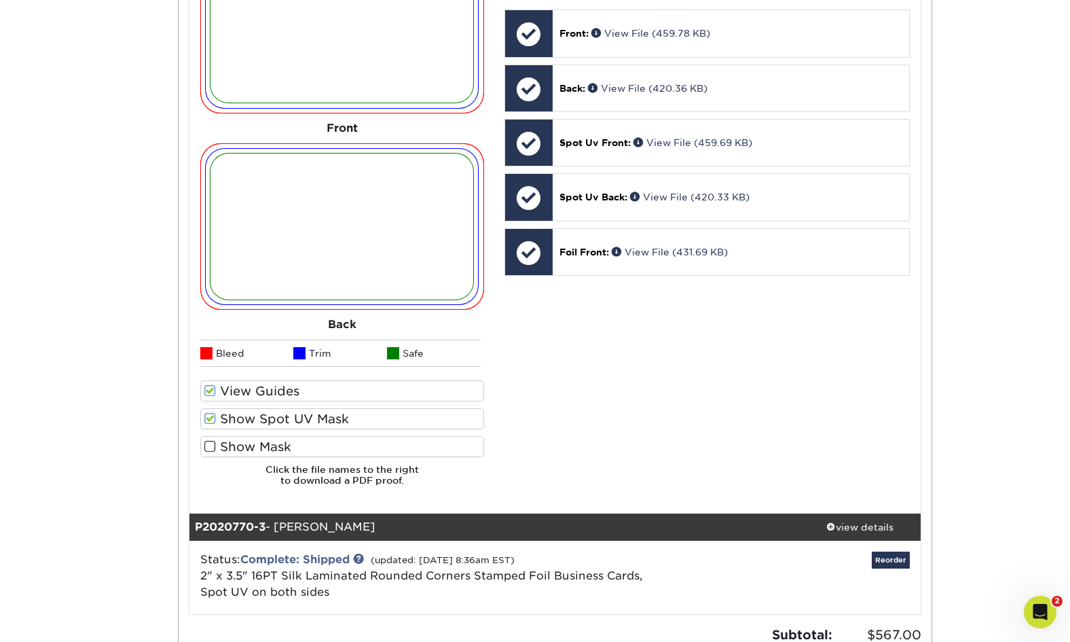
scroll to position [761, 0]
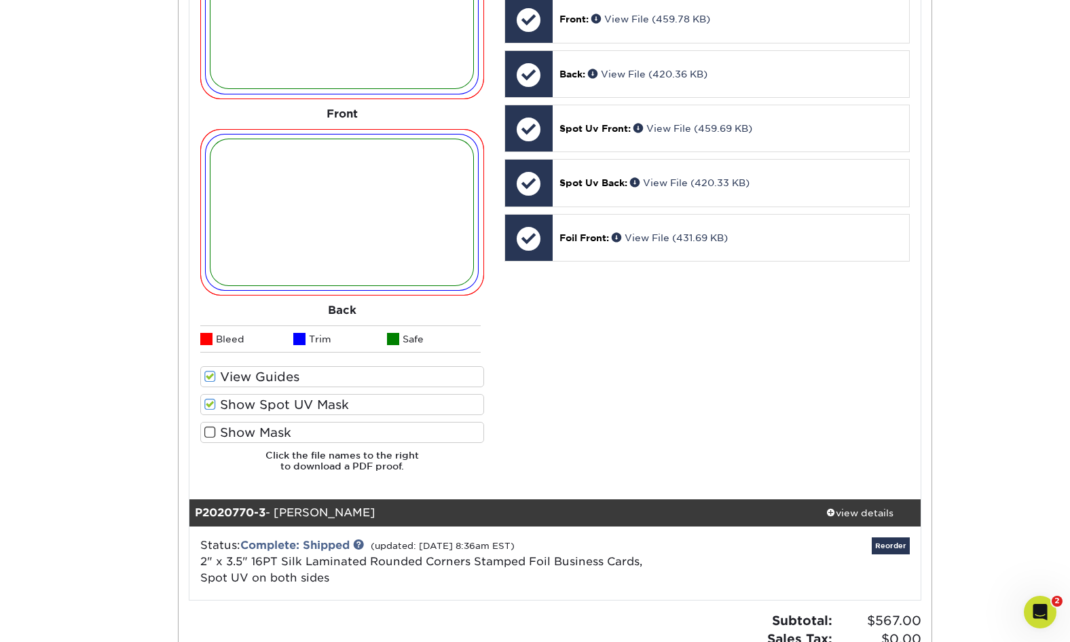
click at [210, 427] on span at bounding box center [210, 432] width 12 height 13
click at [0, 0] on input "Show Mask" at bounding box center [0, 0] width 0 height 0
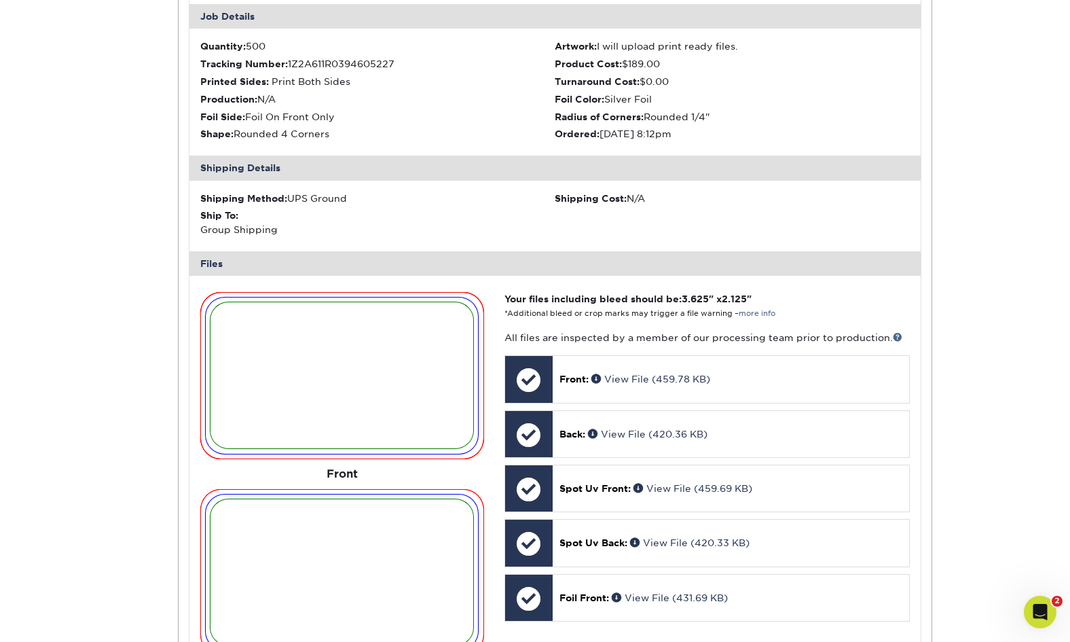
scroll to position [523, 0]
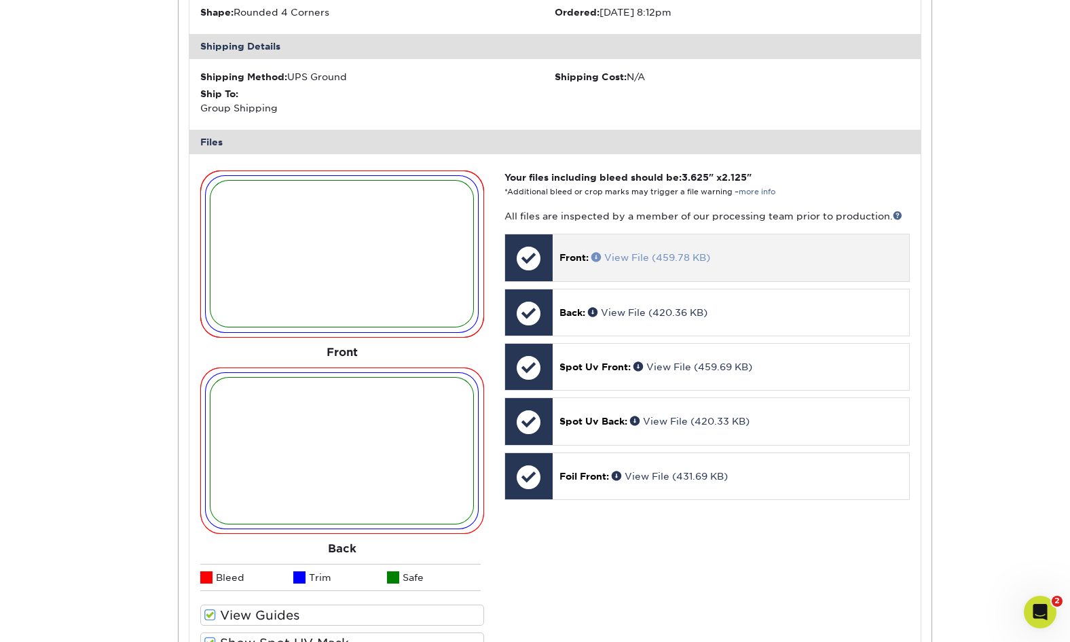
click at [640, 252] on link "View File (459.78 KB)" at bounding box center [650, 257] width 119 height 11
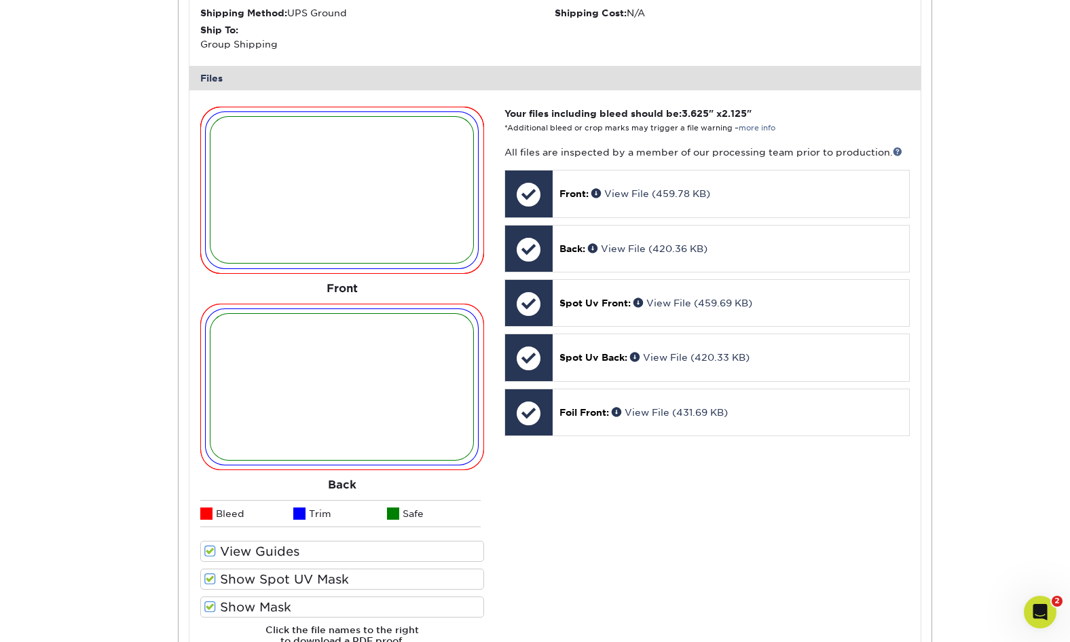
scroll to position [587, 0]
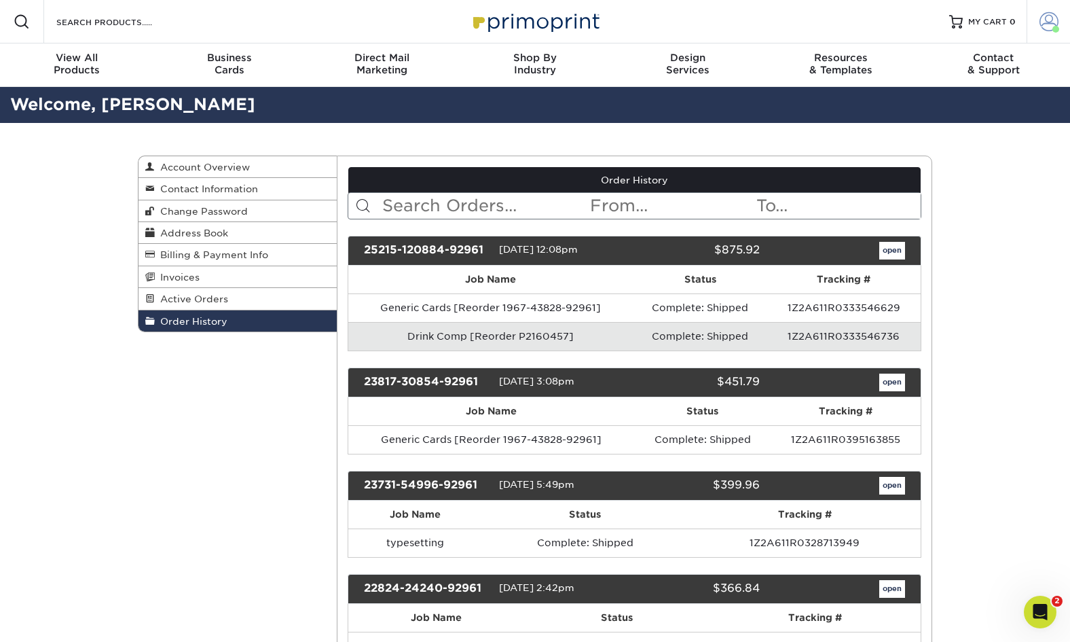
click at [1048, 20] on span at bounding box center [1048, 21] width 19 height 19
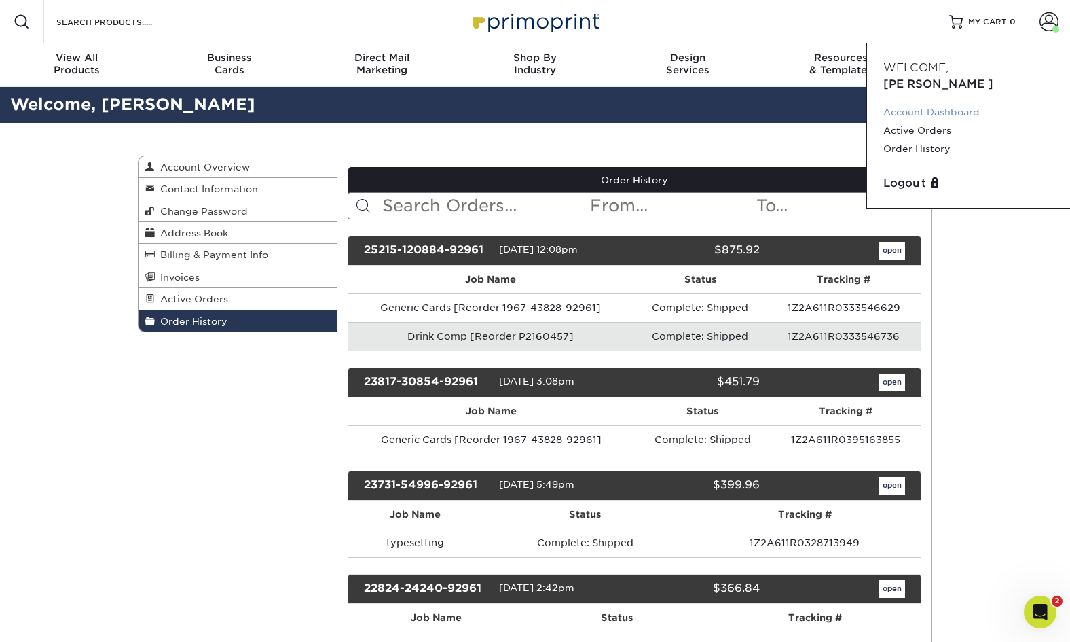
click at [980, 103] on link "Account Dashboard" at bounding box center [968, 112] width 170 height 18
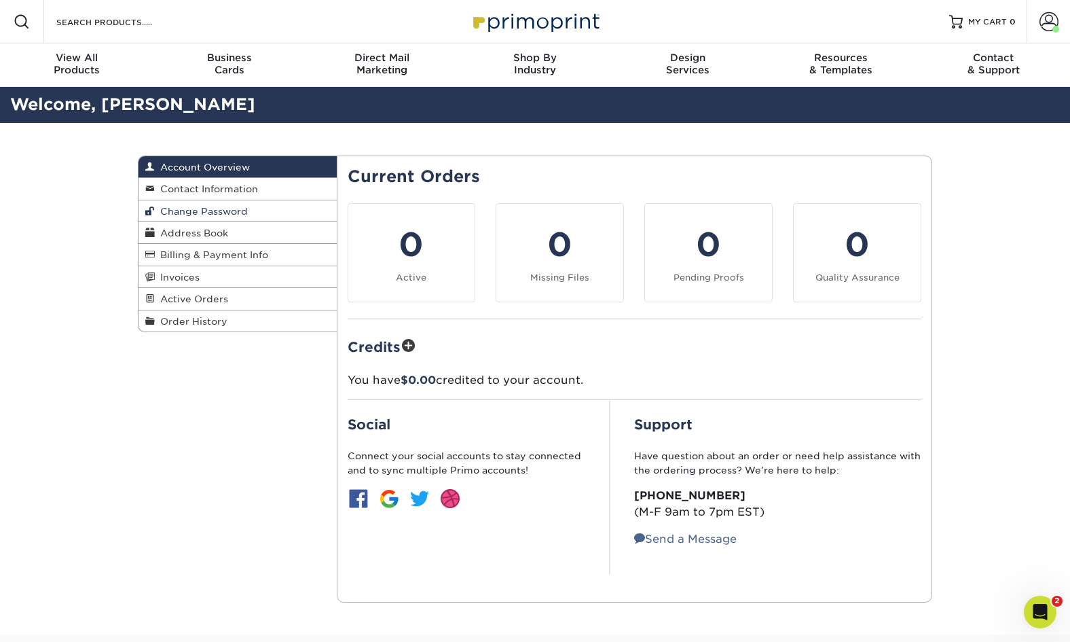
click at [228, 208] on span "Change Password" at bounding box center [201, 211] width 93 height 11
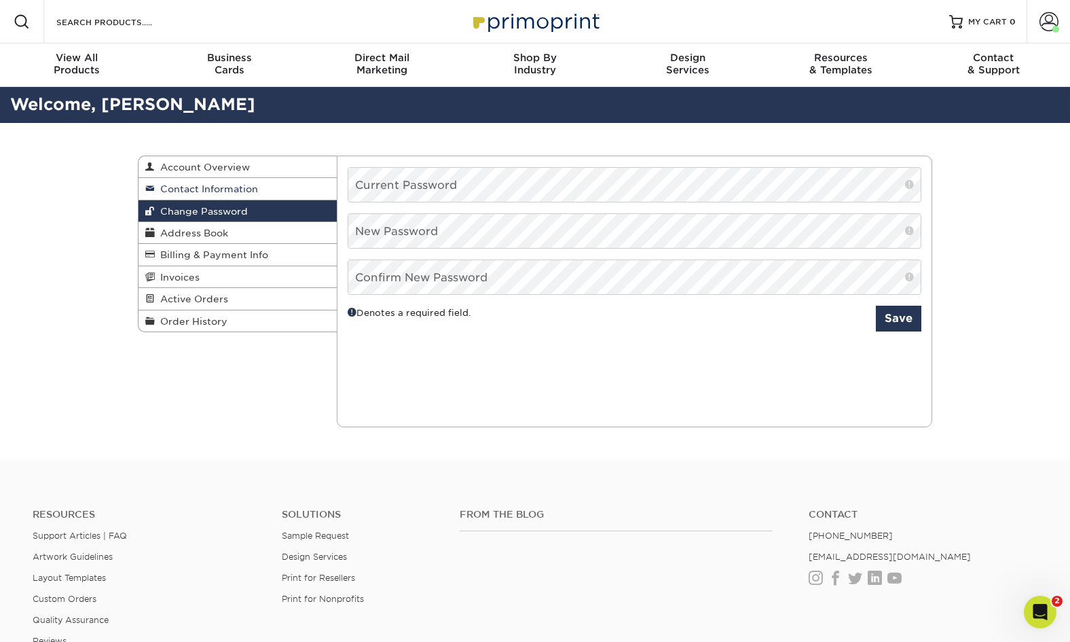
click at [225, 183] on span "Contact Information" at bounding box center [206, 188] width 103 height 11
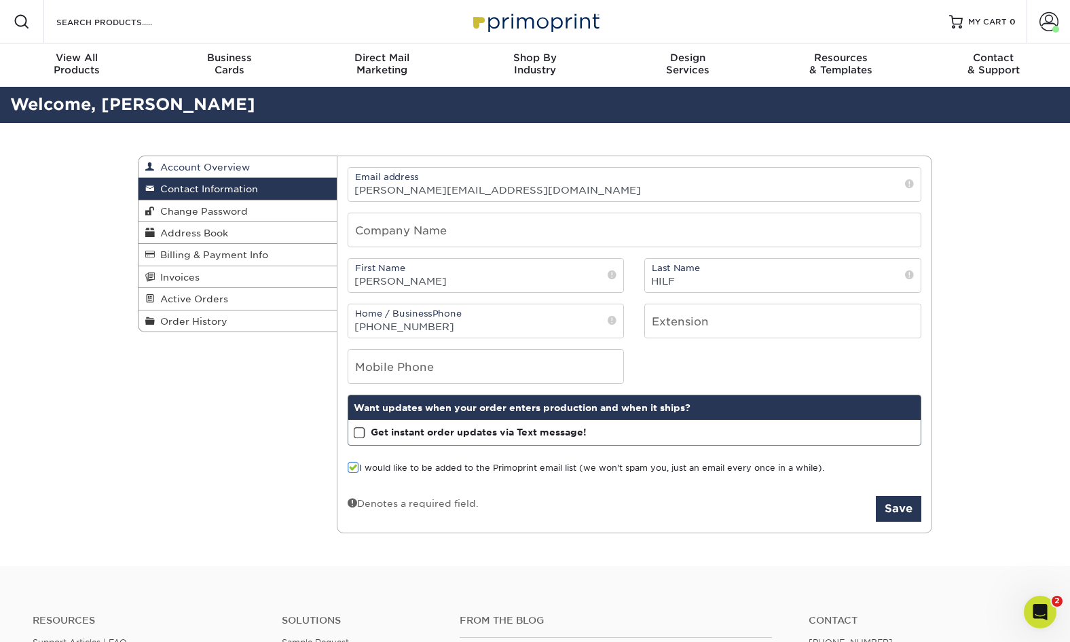
click at [251, 166] on link "Account Overview" at bounding box center [237, 167] width 198 height 22
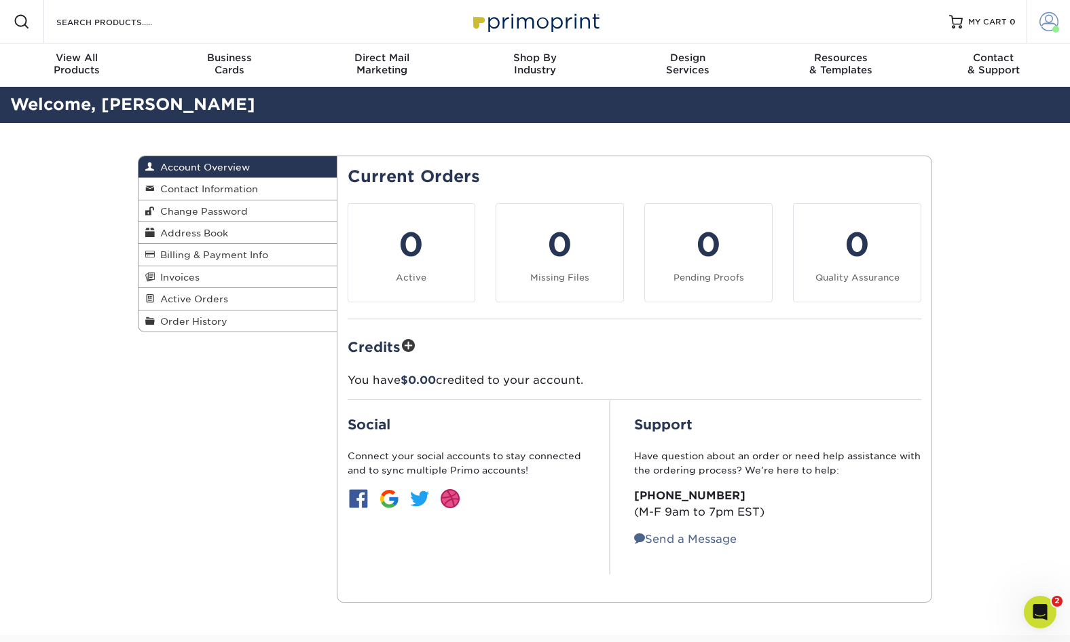
click at [1056, 22] on span at bounding box center [1048, 21] width 19 height 19
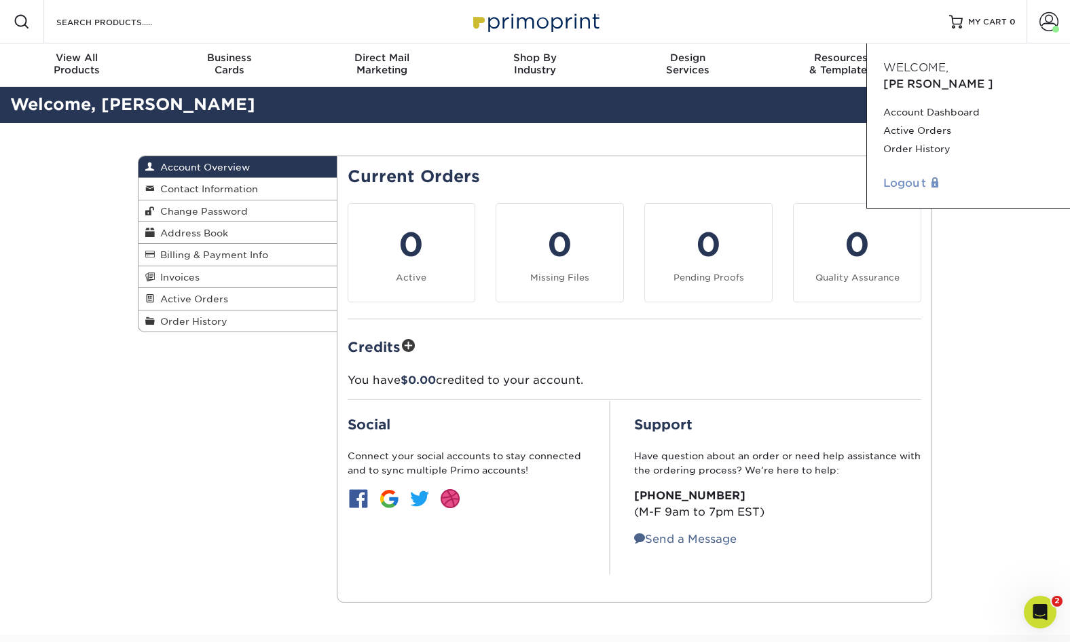
click at [926, 175] on link "Logout" at bounding box center [968, 183] width 170 height 16
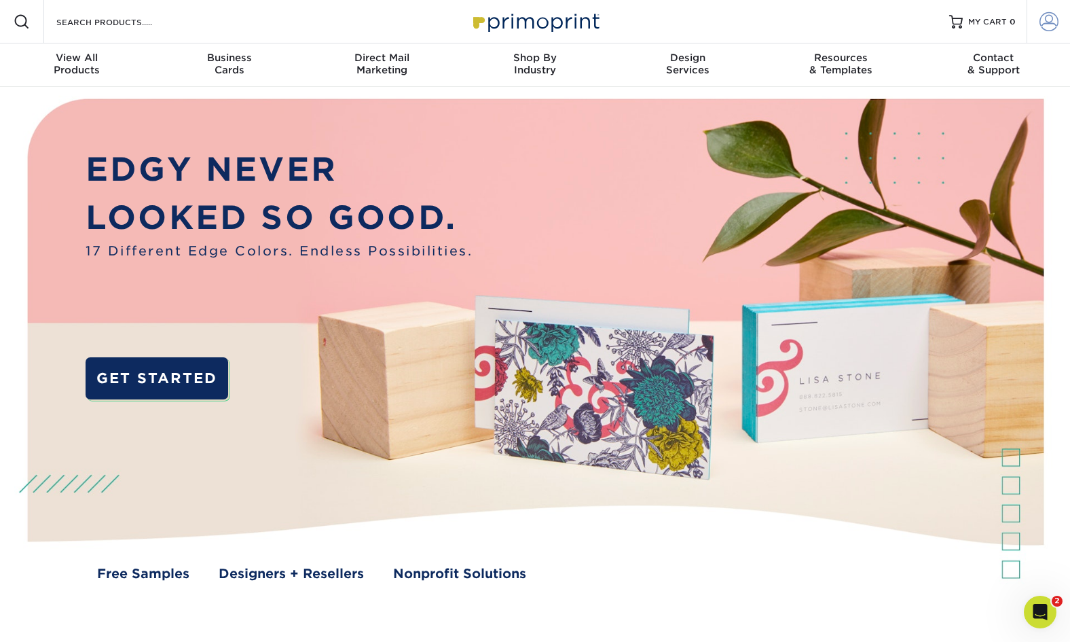
click at [1044, 14] on span at bounding box center [1048, 21] width 19 height 19
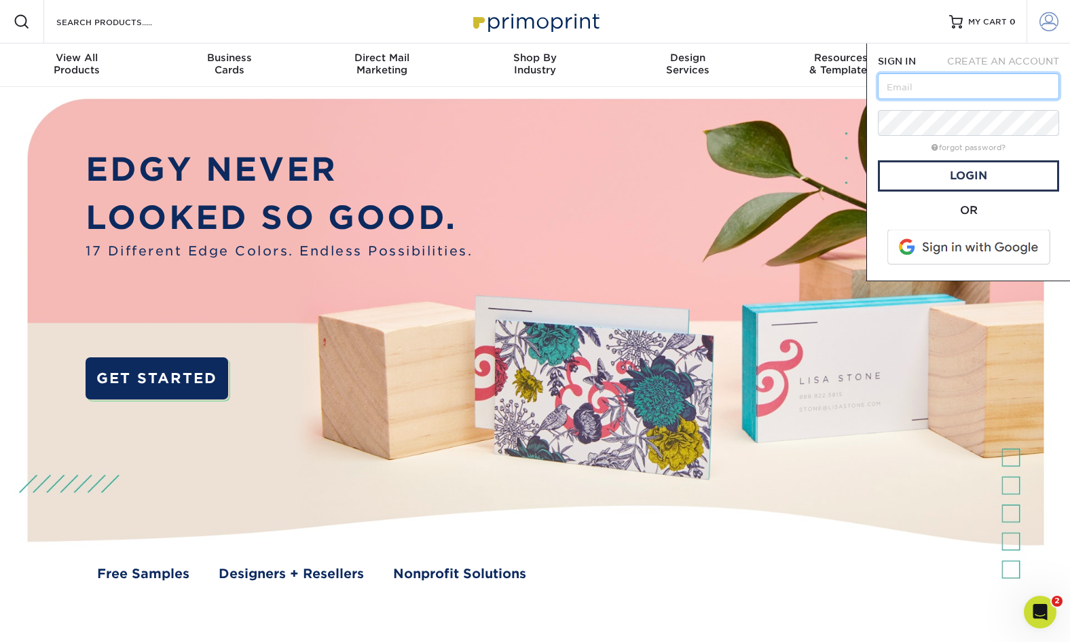
type input "[PERSON_NAME][EMAIL_ADDRESS][DOMAIN_NAME]"
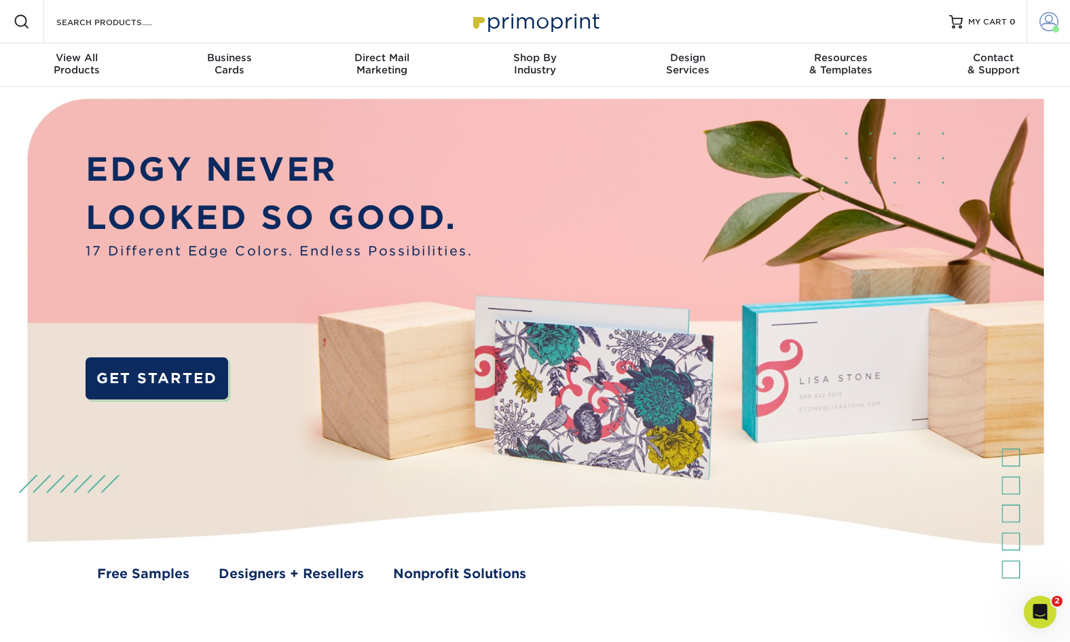
click at [1052, 24] on span at bounding box center [1048, 21] width 19 height 19
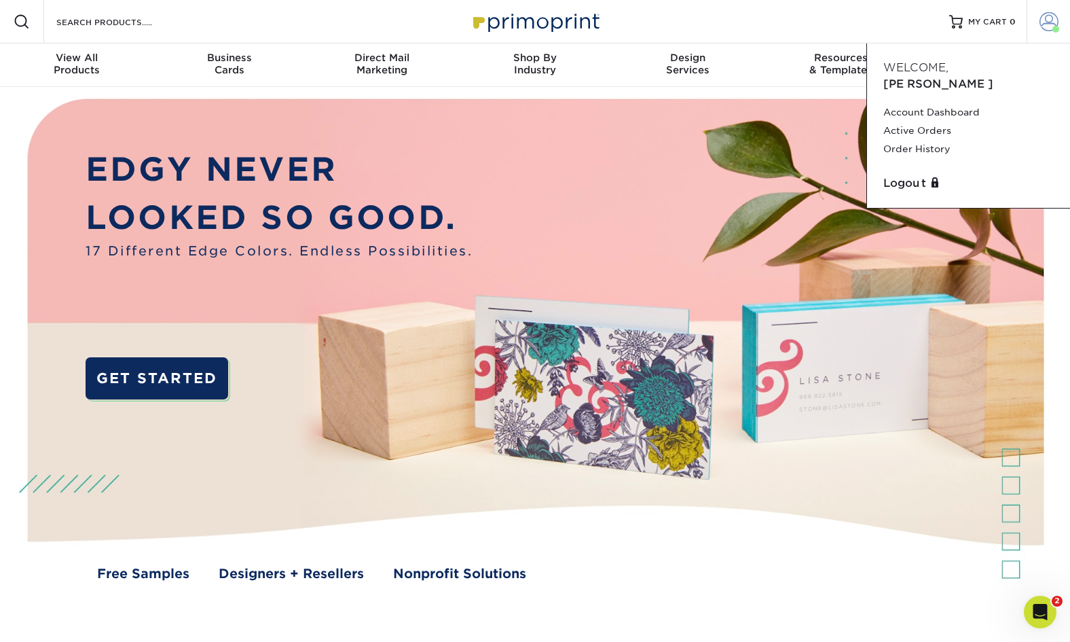
click at [1052, 21] on span at bounding box center [1048, 21] width 19 height 19
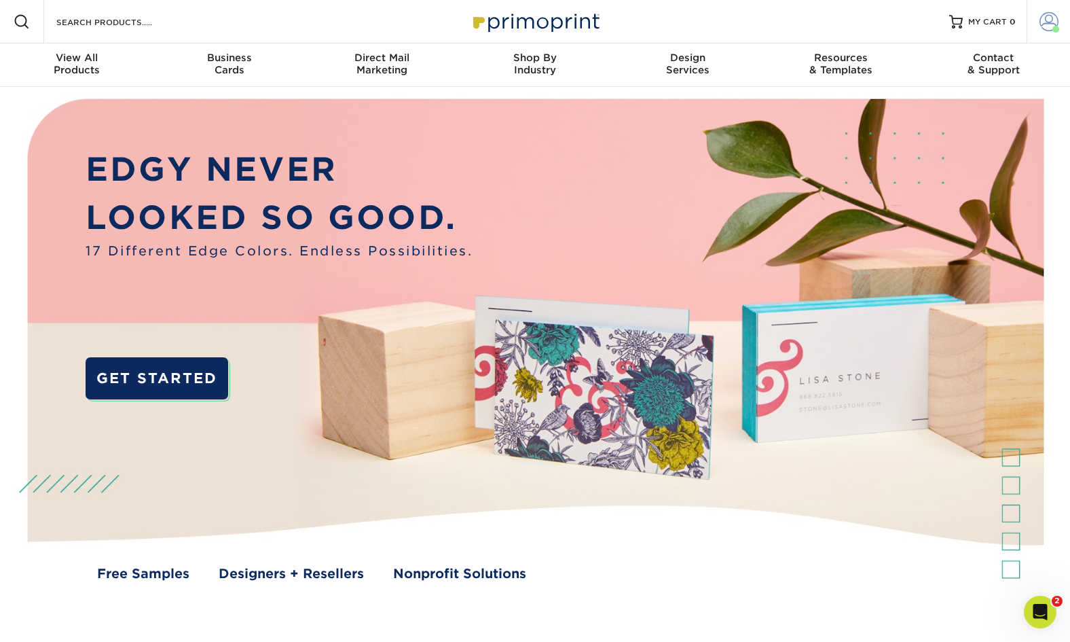
click at [1049, 26] on span at bounding box center [1048, 21] width 19 height 19
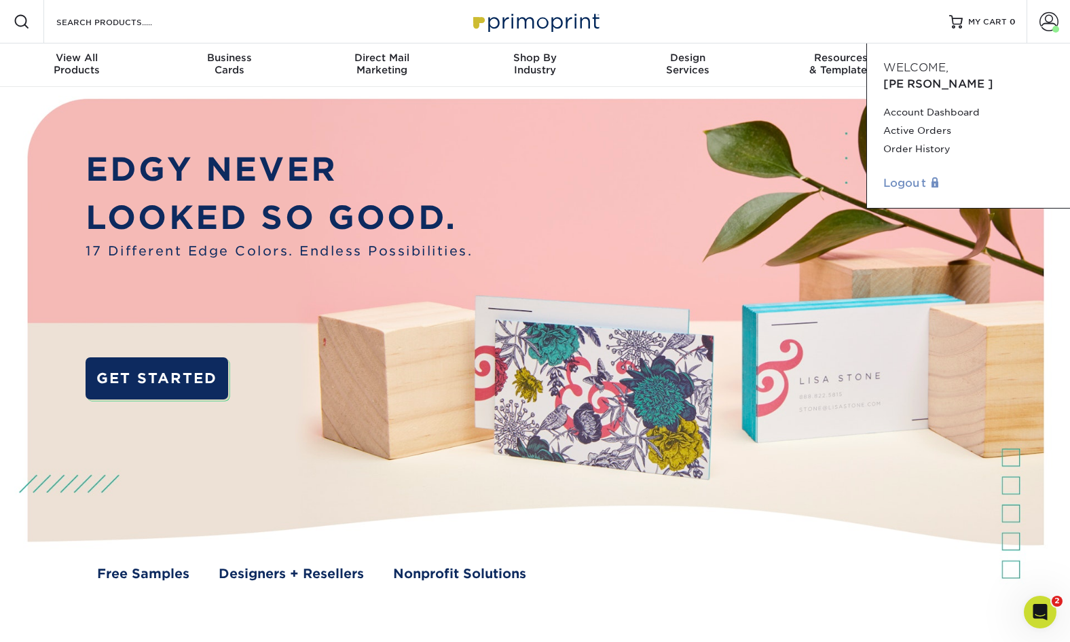
click at [942, 175] on link "Logout" at bounding box center [968, 183] width 170 height 16
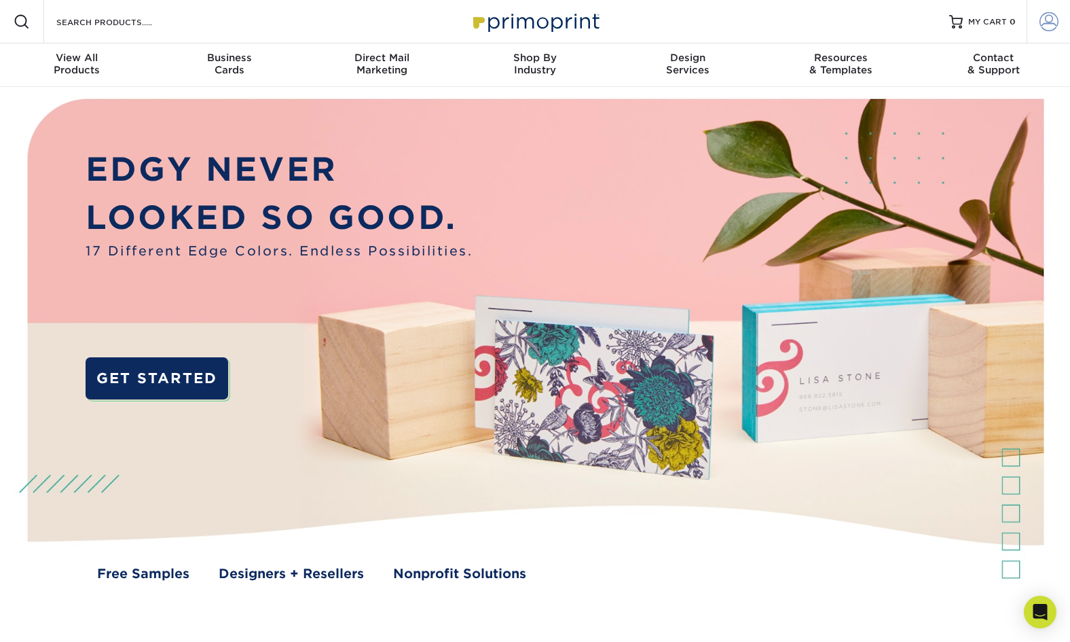
click at [1050, 29] on span at bounding box center [1048, 21] width 19 height 19
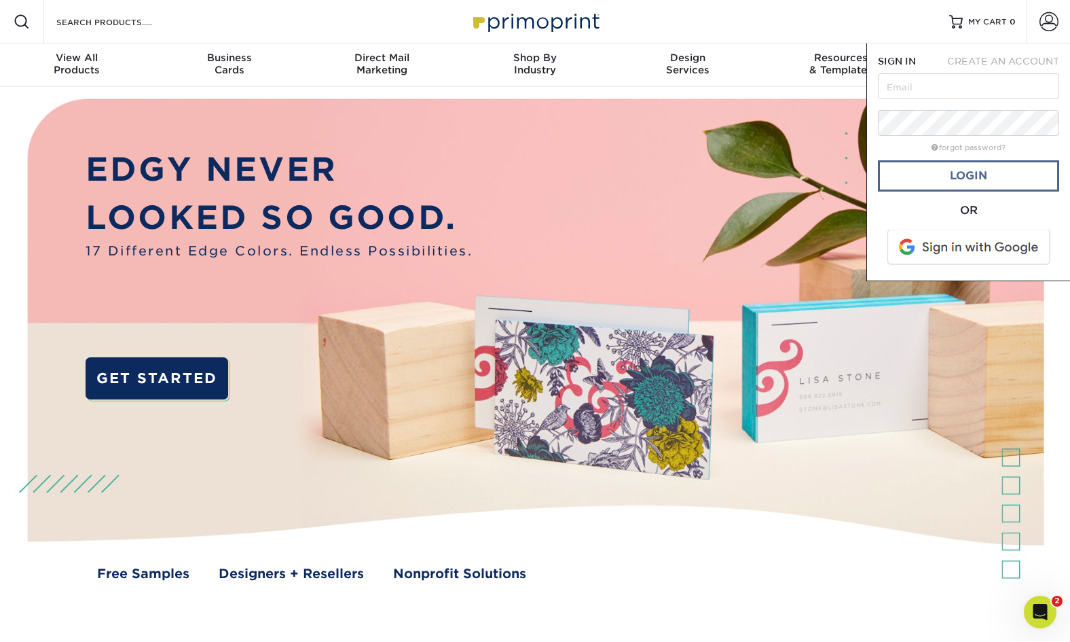
click at [923, 172] on link "Login" at bounding box center [968, 175] width 181 height 31
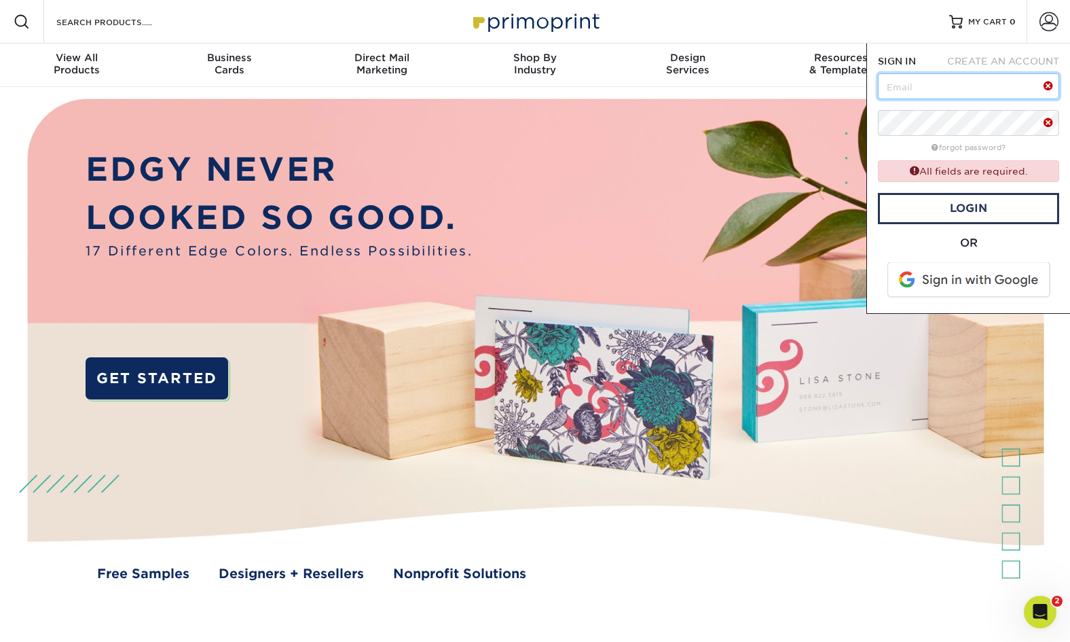
click at [912, 90] on input "text" at bounding box center [968, 86] width 181 height 26
type input "[PERSON_NAME][EMAIL_ADDRESS][DOMAIN_NAME]"
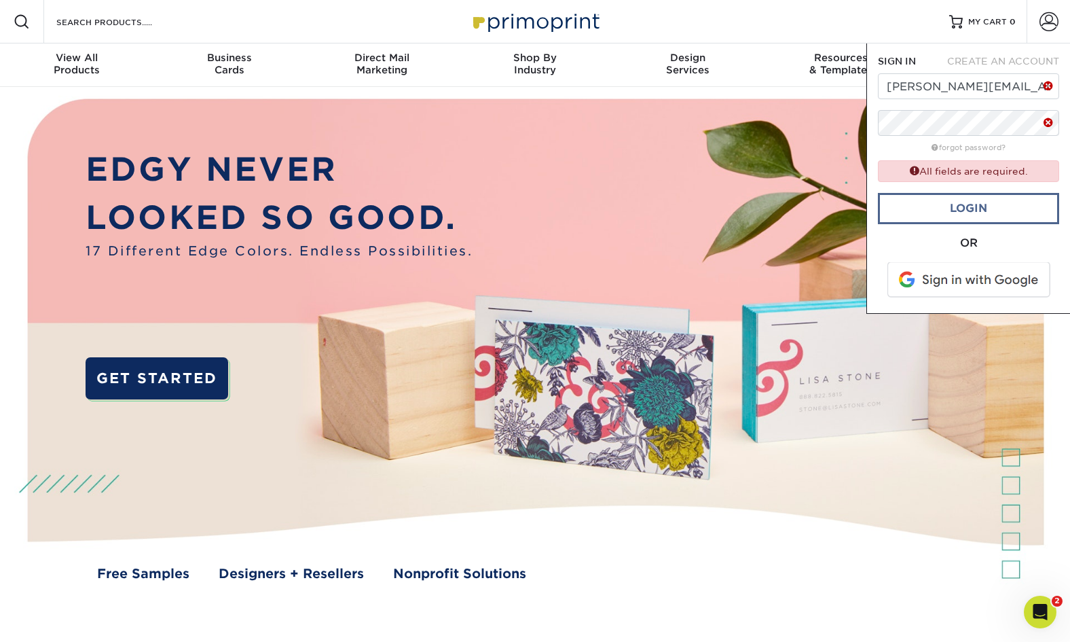
click at [965, 206] on link "Login" at bounding box center [968, 208] width 181 height 31
